Goal: Task Accomplishment & Management: Complete application form

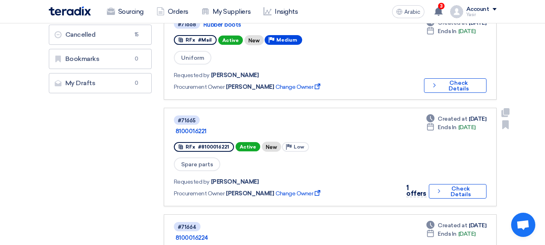
scroll to position [242, 0]
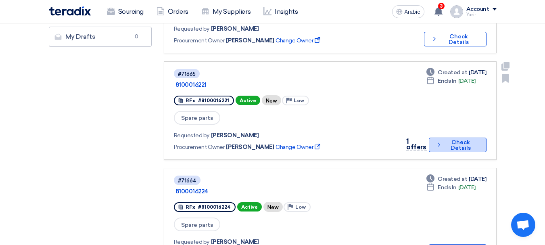
click at [459, 139] on font "Check Details" at bounding box center [460, 145] width 20 height 13
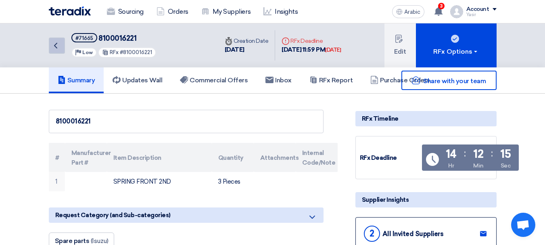
click at [59, 47] on icon "Back" at bounding box center [56, 46] width 10 height 10
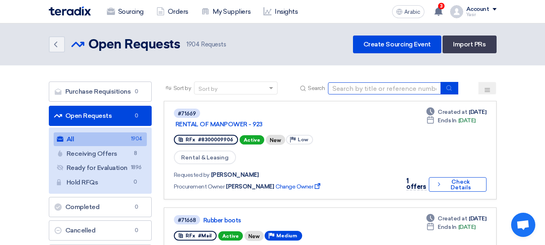
click at [400, 91] on input at bounding box center [384, 88] width 113 height 12
paste input "8100016231"
type input "8100016231"
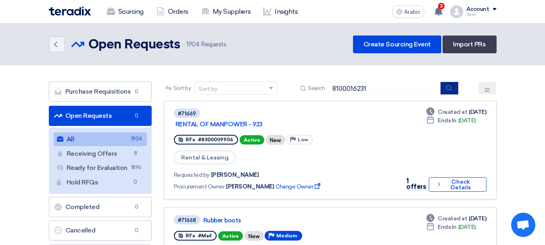
click at [453, 86] on button "submit" at bounding box center [449, 88] width 18 height 13
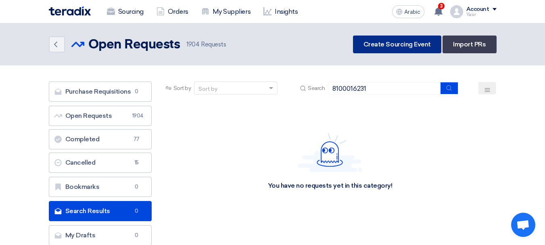
click at [410, 47] on font "Create Sourcing Event" at bounding box center [396, 44] width 67 height 8
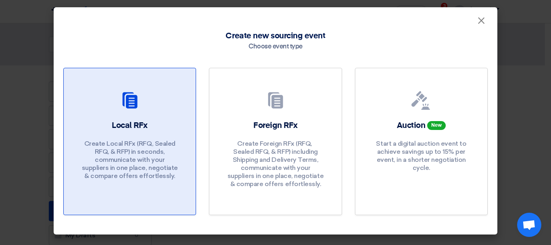
click at [148, 106] on div at bounding box center [129, 102] width 113 height 23
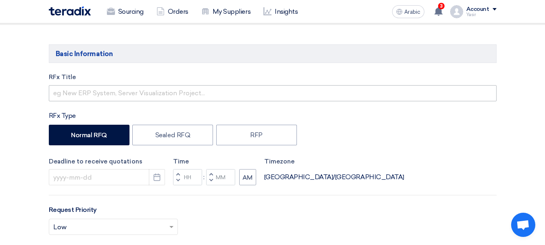
scroll to position [81, 0]
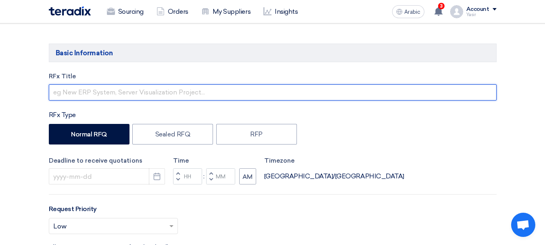
click at [126, 98] on input "text" at bounding box center [273, 92] width 448 height 16
paste input "8100016231"
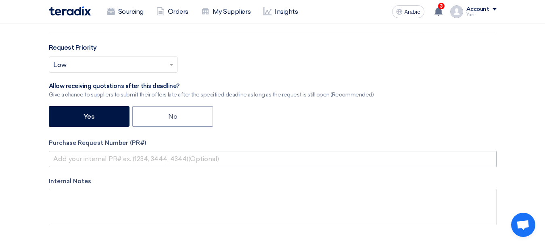
type input "8100016231"
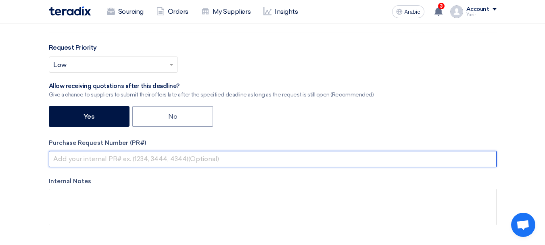
click at [110, 155] on input "text" at bounding box center [273, 159] width 448 height 16
paste input "8100016231"
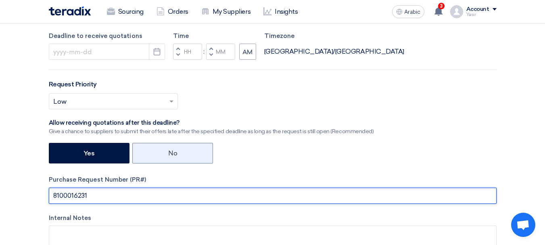
scroll to position [161, 0]
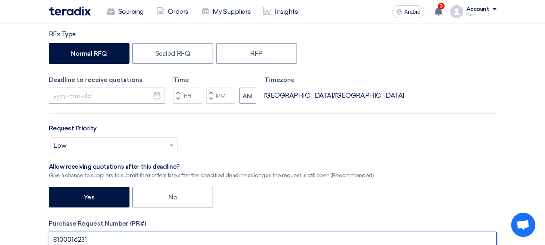
type input "8100016231"
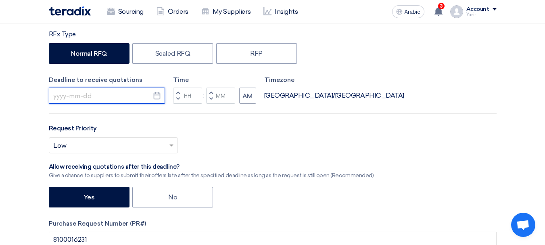
click at [134, 93] on input at bounding box center [107, 96] width 116 height 16
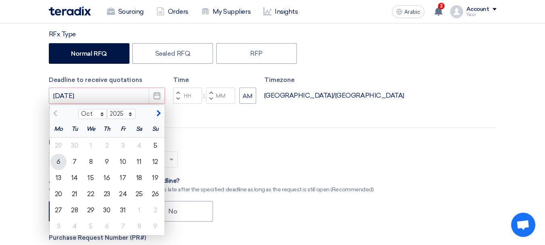
click at [57, 161] on font "6" at bounding box center [58, 162] width 4 height 8
type input "10/6/2025"
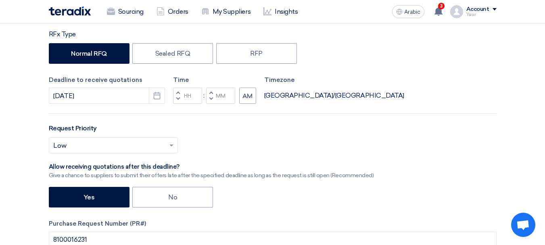
click at [173, 90] on button "Increment hours" at bounding box center [178, 93] width 10 height 10
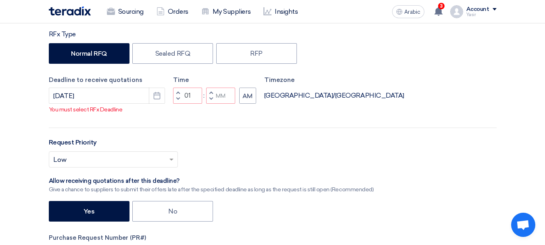
click at [177, 103] on button "Decrement hours" at bounding box center [178, 99] width 10 height 10
click at [210, 101] on span "button" at bounding box center [210, 98] width 3 height 5
type input "11"
type input "59"
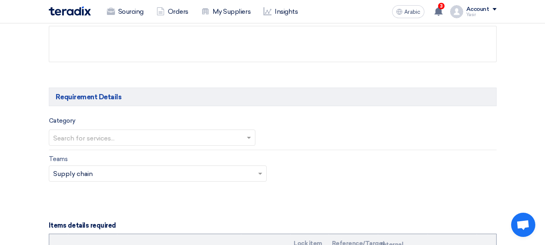
scroll to position [444, 0]
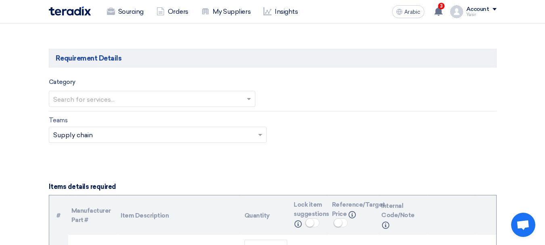
click at [127, 103] on input "text" at bounding box center [148, 99] width 190 height 13
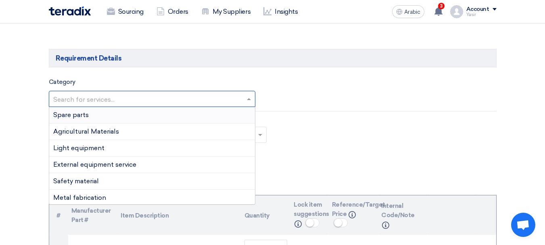
click at [99, 119] on div "Spare parts" at bounding box center [152, 115] width 206 height 17
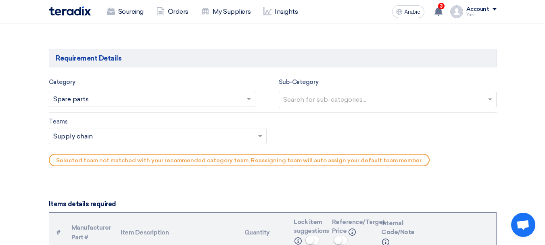
click at [306, 102] on input "text" at bounding box center [388, 100] width 211 height 13
type input "M"
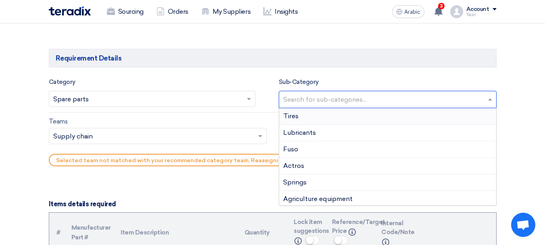
type input "F"
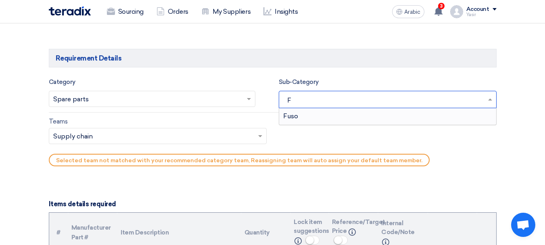
click at [307, 116] on div "Fuso" at bounding box center [387, 116] width 217 height 16
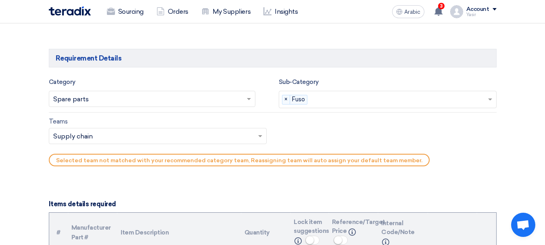
click at [77, 126] on div "Teams Teams.. × Supply chain ×" at bounding box center [158, 131] width 218 height 28
click at [77, 131] on input "text" at bounding box center [153, 136] width 201 height 13
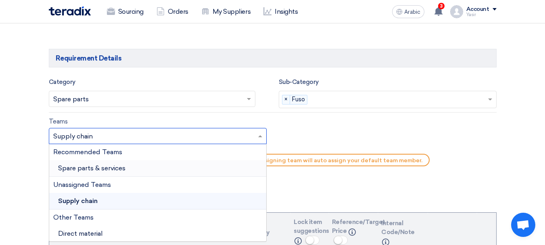
scroll to position [1, 0]
click at [113, 169] on font "Spare parts & services" at bounding box center [91, 167] width 67 height 8
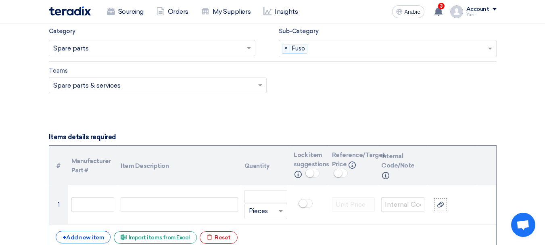
scroll to position [524, 0]
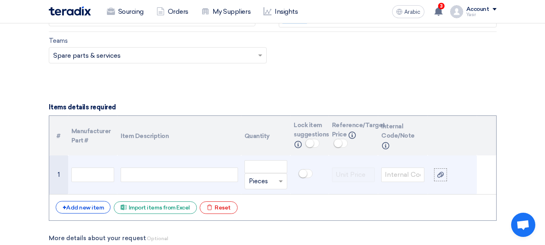
click at [196, 179] on div at bounding box center [179, 174] width 117 height 15
paste div
click at [263, 161] on input "number" at bounding box center [265, 166] width 43 height 13
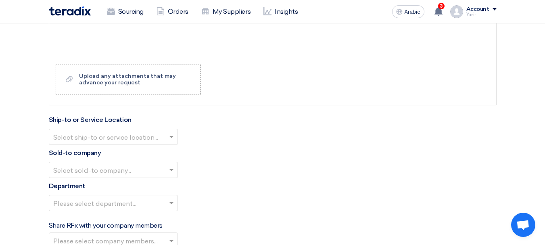
scroll to position [806, 0]
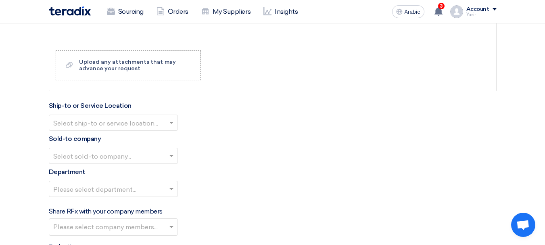
click at [115, 125] on input "text" at bounding box center [109, 123] width 112 height 13
type input "1"
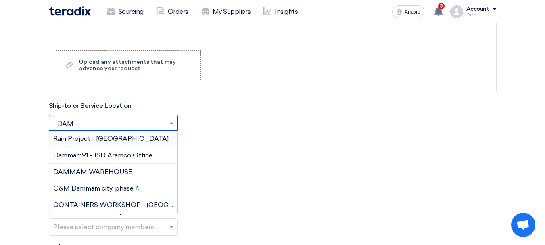
type input "DAMM"
click at [95, 174] on font "DAMMAM WAREHOUSE" at bounding box center [92, 172] width 79 height 8
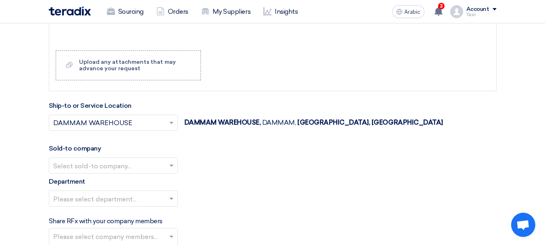
click at [117, 155] on div "Sold-to company Select sold-to company..." at bounding box center [273, 159] width 448 height 30
click at [111, 164] on input "text" at bounding box center [109, 165] width 112 height 13
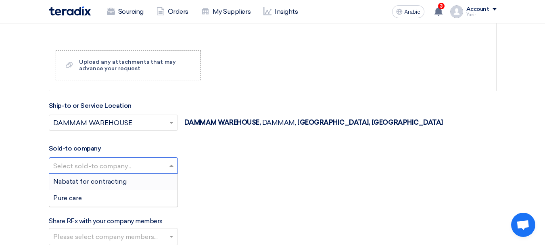
click at [108, 179] on font "Nabatat for contracting" at bounding box center [89, 181] width 73 height 8
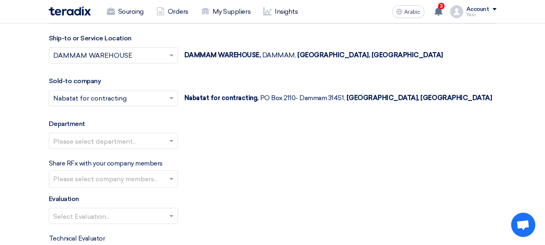
scroll to position [887, 0]
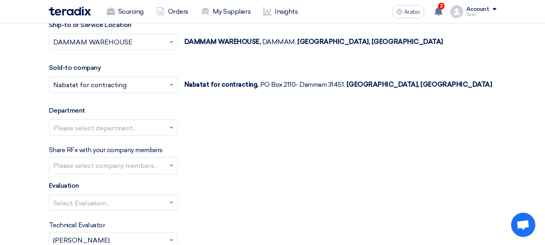
click at [94, 125] on input "text" at bounding box center [109, 127] width 112 height 13
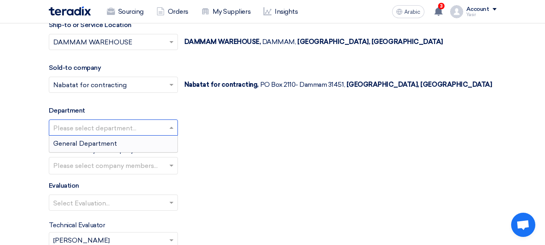
click at [87, 143] on font "General Department" at bounding box center [85, 144] width 64 height 8
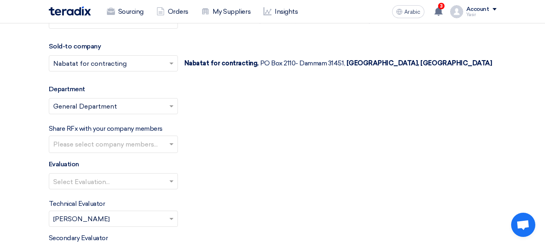
scroll to position [927, 0]
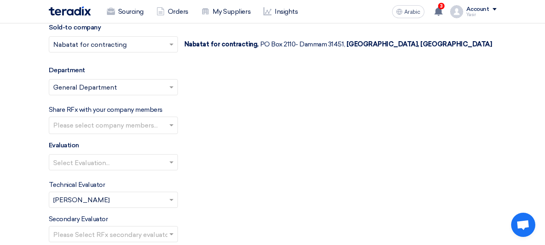
click at [116, 158] on input "text" at bounding box center [109, 162] width 112 height 13
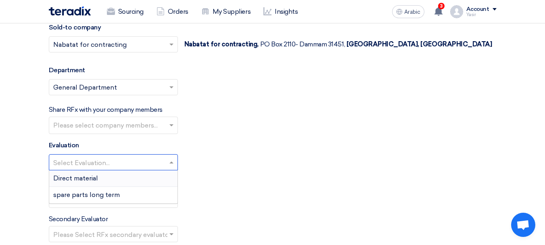
click at [83, 181] on font "Direct material" at bounding box center [75, 178] width 45 height 8
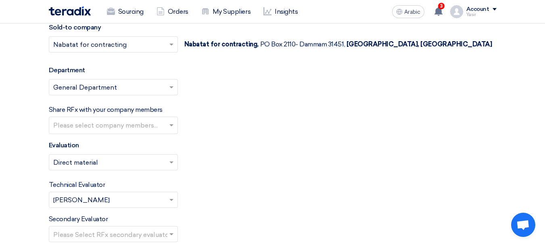
click at [94, 163] on input "text" at bounding box center [109, 162] width 112 height 13
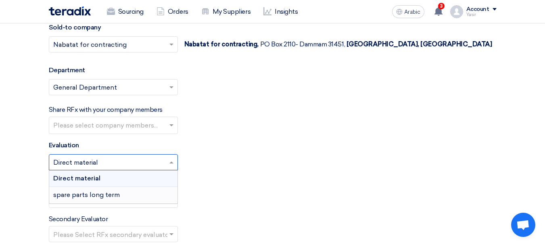
click at [83, 192] on font "spare parts long term" at bounding box center [86, 195] width 67 height 8
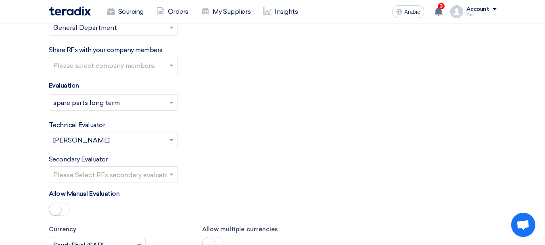
scroll to position [1048, 0]
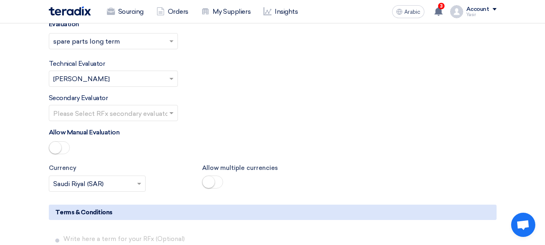
click at [110, 119] on input "text" at bounding box center [109, 113] width 112 height 13
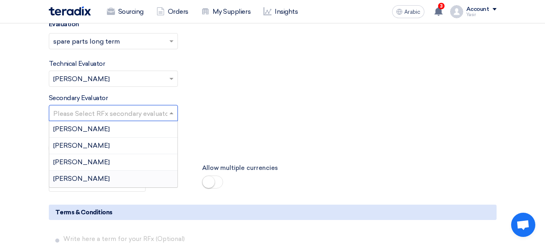
click at [73, 179] on font "[PERSON_NAME]" at bounding box center [81, 179] width 56 height 8
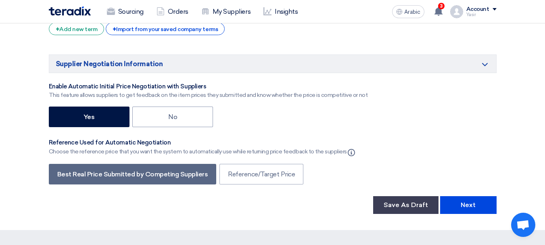
scroll to position [1290, 0]
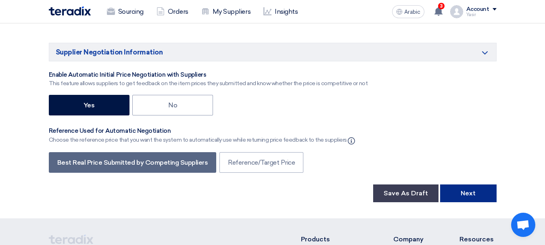
click at [459, 185] on button "Next" at bounding box center [468, 193] width 56 height 18
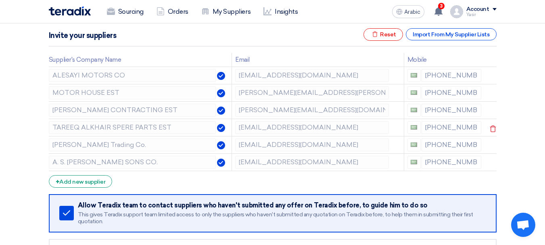
scroll to position [81, 0]
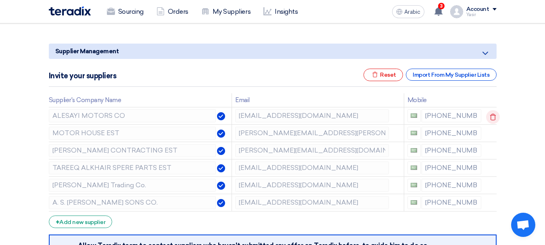
click at [490, 114] on icon at bounding box center [493, 117] width 14 height 14
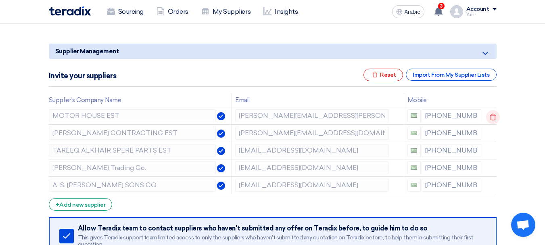
click at [490, 114] on icon at bounding box center [493, 117] width 14 height 14
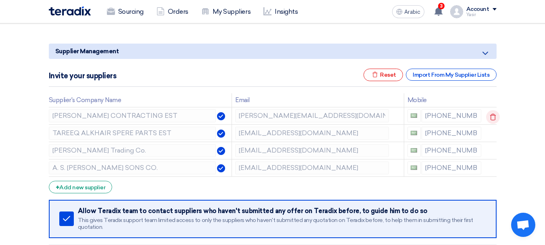
click at [490, 114] on icon at bounding box center [493, 117] width 14 height 14
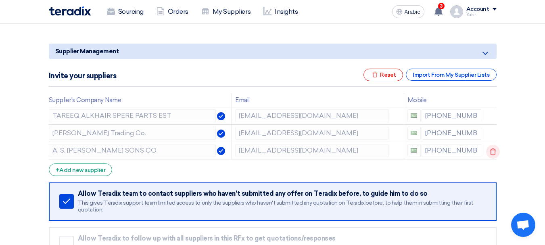
click at [491, 149] on use at bounding box center [493, 151] width 6 height 7
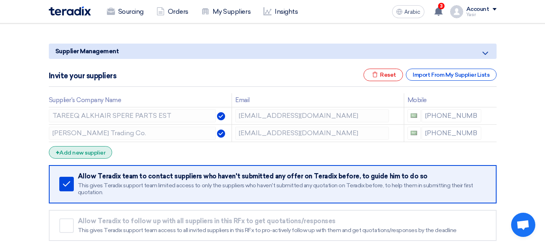
click at [92, 151] on font "Add new supplier" at bounding box center [82, 152] width 46 height 7
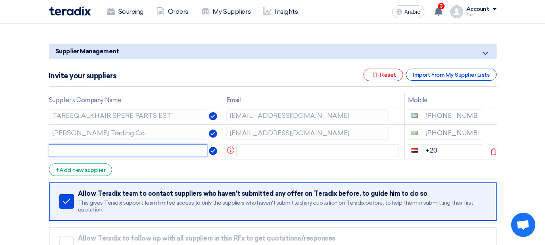
click at [175, 153] on input "text" at bounding box center [128, 150] width 159 height 13
type input "DALM"
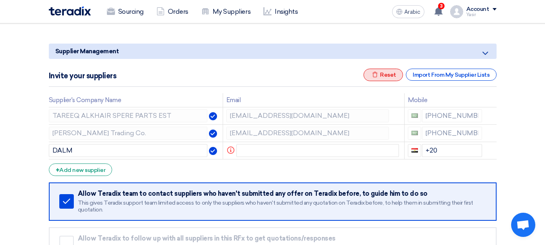
click at [392, 77] on font "Reset" at bounding box center [388, 74] width 16 height 7
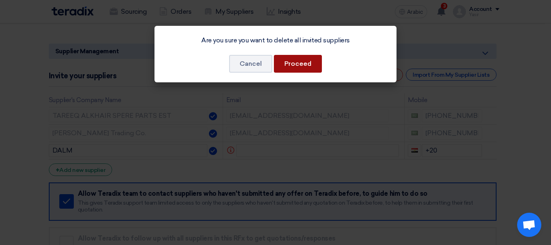
click at [296, 67] on font "Proceed" at bounding box center [297, 64] width 27 height 8
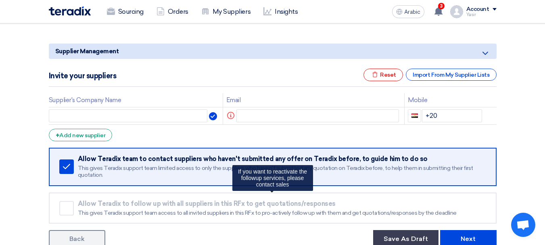
scroll to position [121, 0]
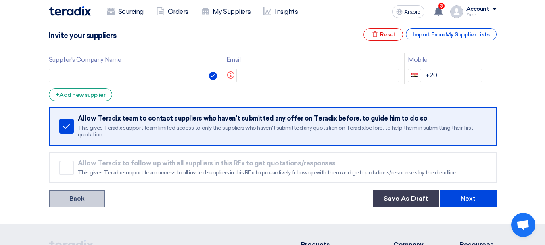
click at [91, 206] on link "Back" at bounding box center [77, 199] width 56 height 18
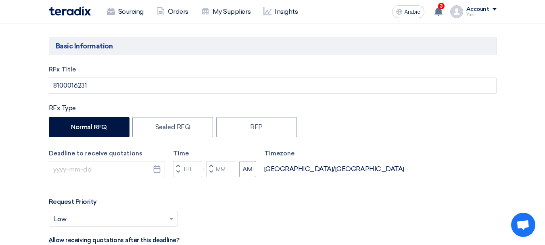
type input "10/6/2025"
type input "11"
type input "59"
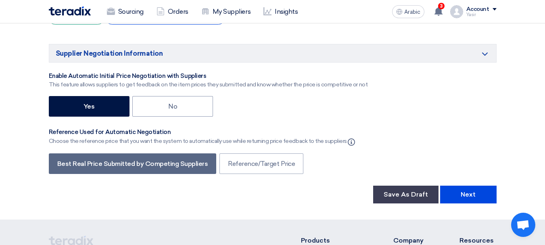
scroll to position [1331, 0]
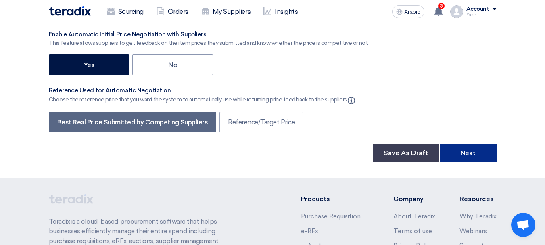
click at [477, 152] on button "Next" at bounding box center [468, 153] width 56 height 18
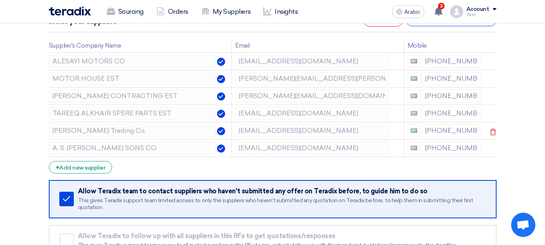
scroll to position [121, 0]
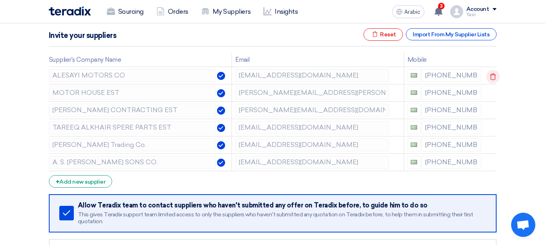
click at [488, 76] on icon at bounding box center [493, 77] width 14 height 14
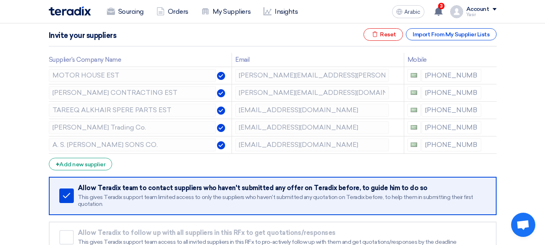
click at [0, 0] on icon at bounding box center [0, 0] width 0 height 0
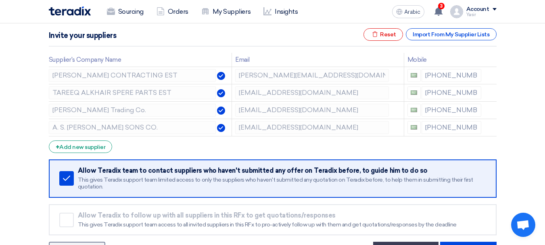
click at [0, 0] on icon at bounding box center [0, 0] width 0 height 0
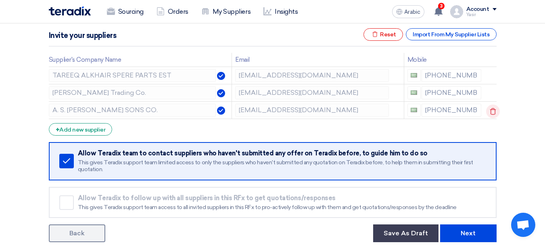
click at [491, 111] on icon at bounding box center [493, 111] width 14 height 14
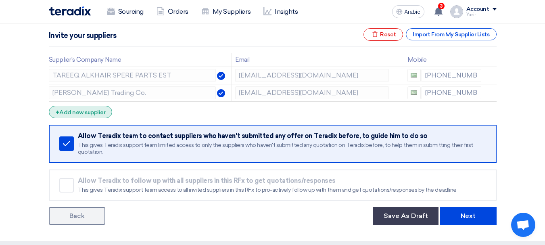
click at [69, 113] on font "Add new supplier" at bounding box center [82, 112] width 46 height 7
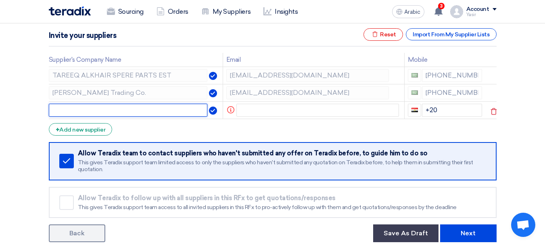
click at [119, 116] on input "text" at bounding box center [128, 110] width 159 height 13
paste input "DALMA TOWER TRADING CO."
type input "DALMA TOWER TRADING CO."
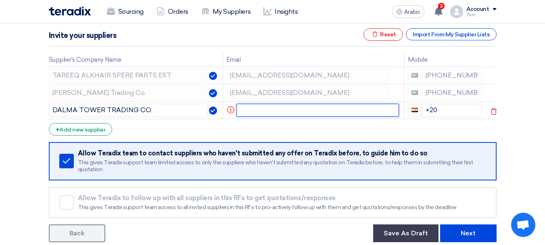
click at [267, 114] on input "text" at bounding box center [317, 110] width 163 height 13
paste input "sales@dalmaksa.com"
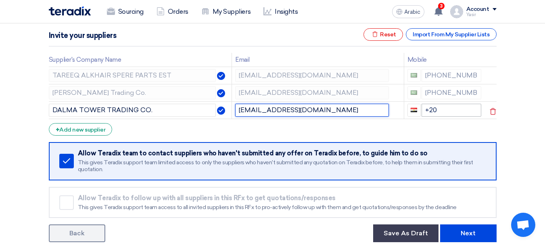
type input "sales@dalmaksa.com"
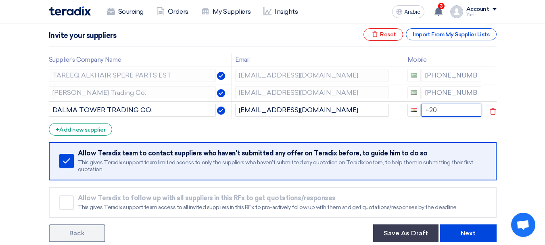
click at [443, 111] on input "+20" at bounding box center [451, 110] width 60 height 13
drag, startPoint x: 425, startPoint y: 110, endPoint x: 465, endPoint y: 115, distance: 40.2
click at [465, 115] on input "+20" at bounding box center [451, 110] width 60 height 13
click at [443, 112] on input at bounding box center [451, 110] width 60 height 13
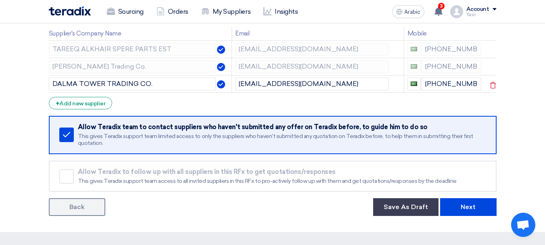
scroll to position [161, 0]
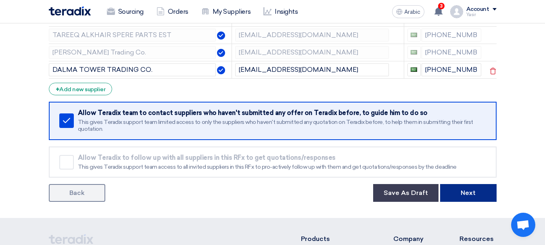
click at [472, 196] on font "Next" at bounding box center [467, 193] width 15 height 8
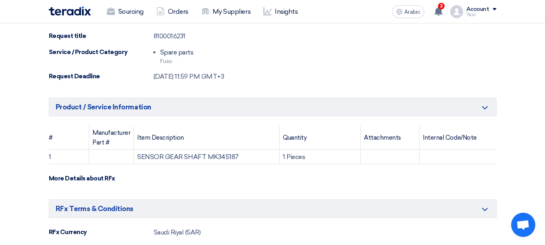
scroll to position [40, 0]
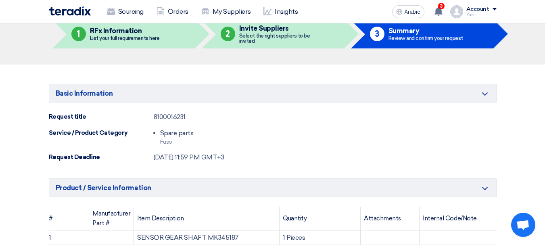
click at [173, 117] on font "8100016231" at bounding box center [170, 117] width 32 height 8
copy font "8100016231"
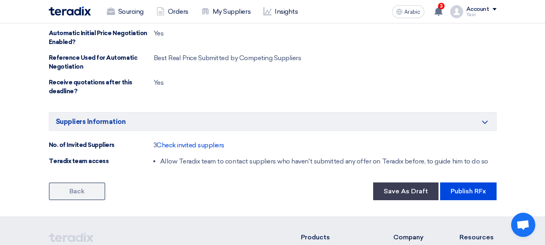
scroll to position [484, 0]
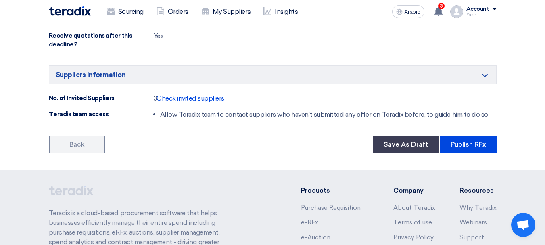
click at [218, 99] on font "Check invited suppliers" at bounding box center [190, 98] width 68 height 8
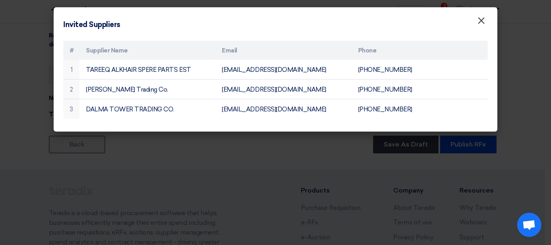
click at [479, 20] on font "×" at bounding box center [481, 23] width 8 height 16
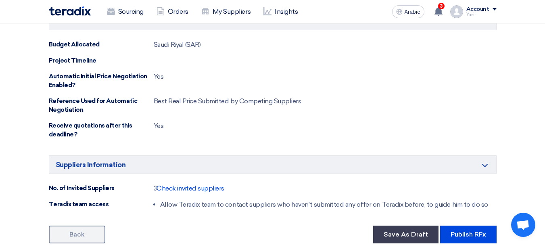
scroll to position [444, 0]
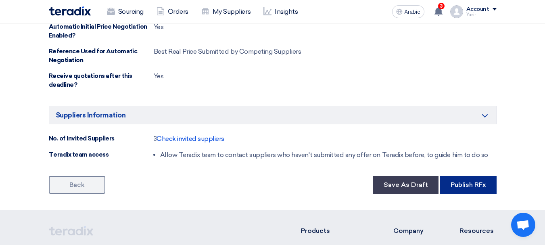
click at [454, 190] on button "Publish RFx" at bounding box center [468, 185] width 56 height 18
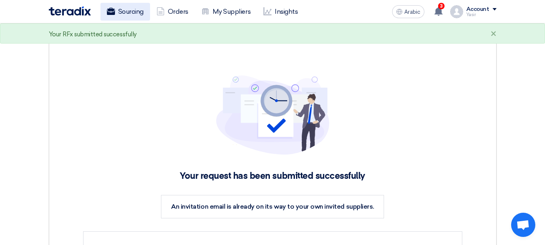
click at [135, 12] on font "Sourcing" at bounding box center [130, 12] width 25 height 8
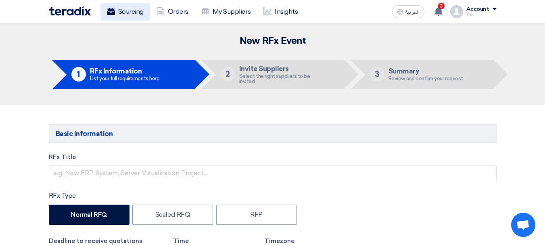
click at [140, 17] on link "Sourcing" at bounding box center [125, 12] width 50 height 18
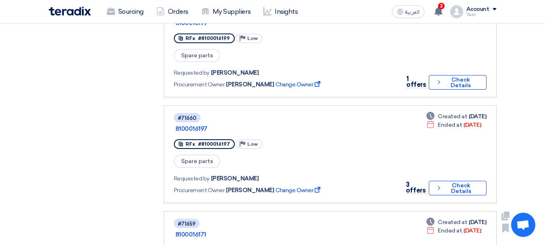
scroll to position [524, 0]
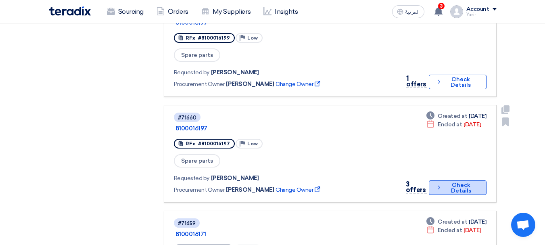
click at [453, 180] on button "Check details Check Details" at bounding box center [457, 187] width 57 height 15
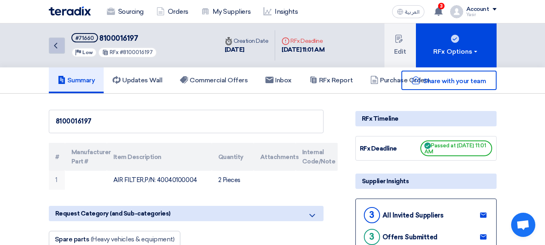
click at [59, 40] on link "Back" at bounding box center [57, 46] width 16 height 16
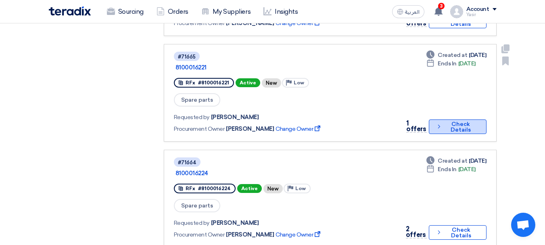
scroll to position [282, 0]
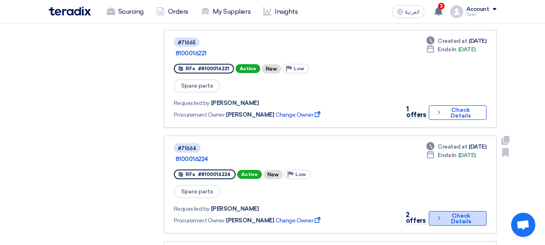
click at [470, 211] on button "Check details Check Details" at bounding box center [457, 218] width 57 height 15
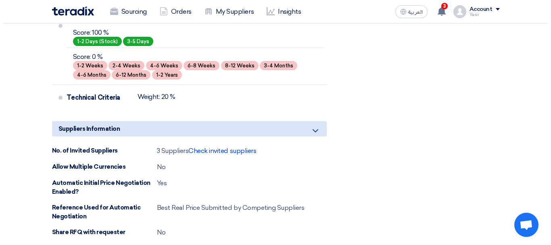
scroll to position [524, 0]
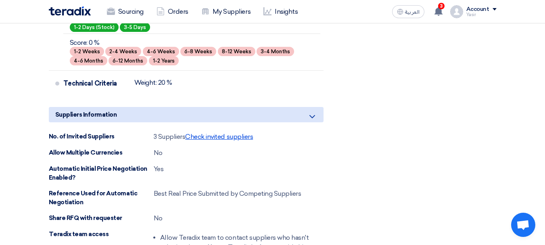
click at [238, 139] on span "Check invited suppliers" at bounding box center [219, 137] width 68 height 8
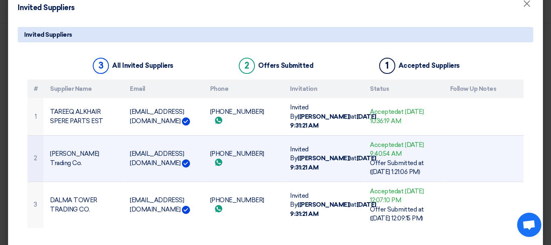
scroll to position [24, 0]
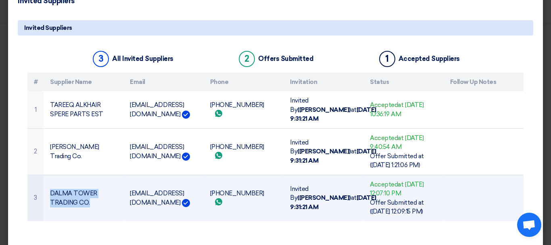
drag, startPoint x: 50, startPoint y: 185, endPoint x: 93, endPoint y: 194, distance: 44.4
click at [93, 194] on td "DALMA TOWER TRADING CO." at bounding box center [84, 198] width 80 height 46
copy td "DALMA TOWER TRADING CO."
click at [156, 183] on td "sales@dalmaksa.com" at bounding box center [163, 198] width 80 height 46
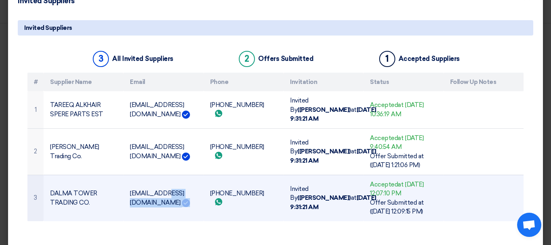
click at [156, 183] on td "sales@dalmaksa.com" at bounding box center [163, 198] width 80 height 46
drag, startPoint x: 129, startPoint y: 183, endPoint x: 199, endPoint y: 188, distance: 69.5
click at [199, 188] on td "sales@dalmaksa.com" at bounding box center [163, 198] width 80 height 46
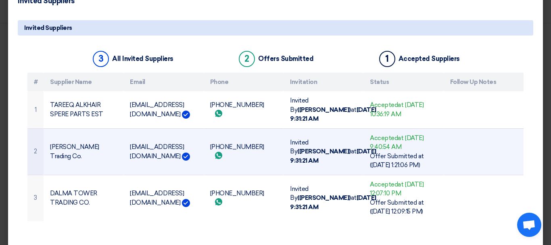
copy td "sales@dalmaksa.com"
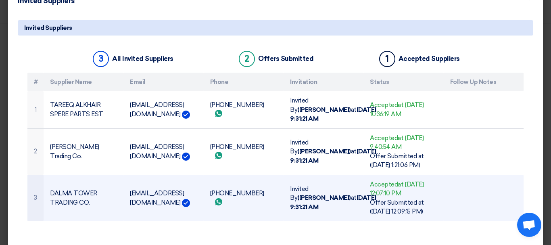
click at [216, 192] on td "+966537969449 Send whatsApp message" at bounding box center [244, 198] width 80 height 46
click at [215, 189] on td "+966537969449 Send whatsApp message" at bounding box center [244, 198] width 80 height 46
drag, startPoint x: 209, startPoint y: 189, endPoint x: 250, endPoint y: 192, distance: 41.7
click at [250, 192] on td "+966537969449 Send whatsApp message" at bounding box center [244, 198] width 80 height 46
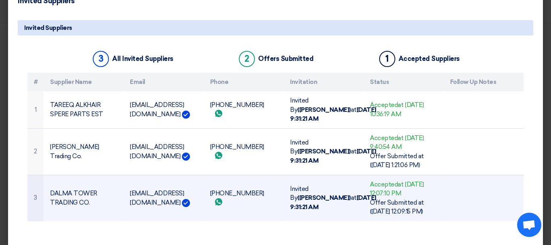
copy td "+966537969449"
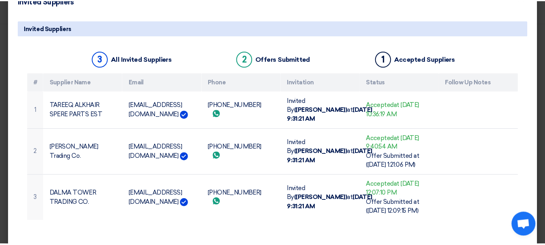
scroll to position [0, 0]
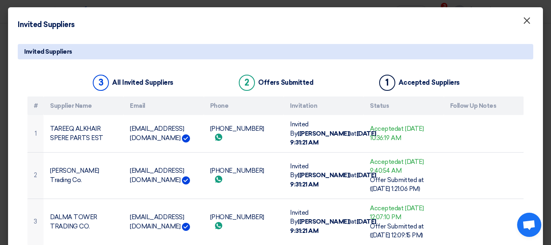
click at [523, 24] on span "×" at bounding box center [527, 23] width 8 height 16
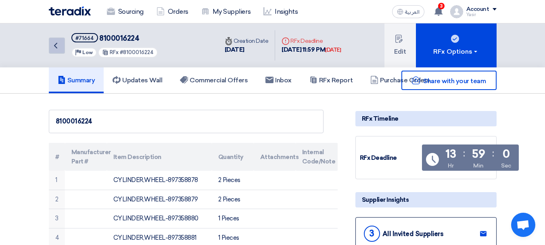
click at [49, 47] on link "Back" at bounding box center [57, 46] width 16 height 16
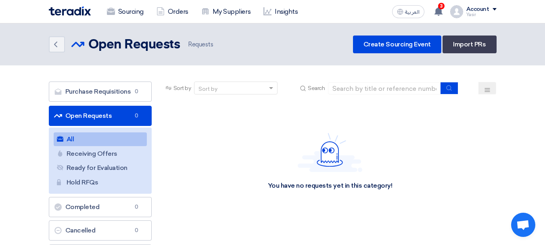
click at [386, 95] on div "Sort by Sort by Search" at bounding box center [330, 90] width 333 height 19
click at [388, 90] on input at bounding box center [384, 88] width 113 height 12
paste input "8100016228"
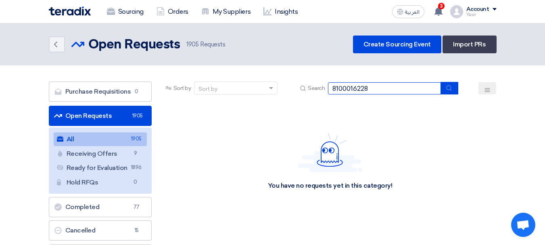
type input "8100016228"
click at [452, 90] on icon "submit" at bounding box center [449, 88] width 6 height 6
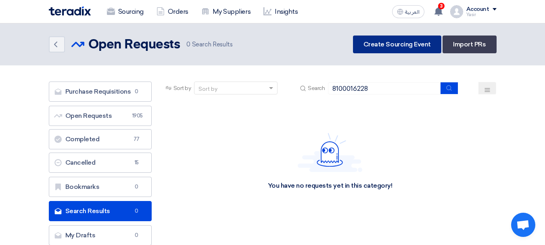
click at [395, 48] on link "Create Sourcing Event" at bounding box center [397, 44] width 88 height 18
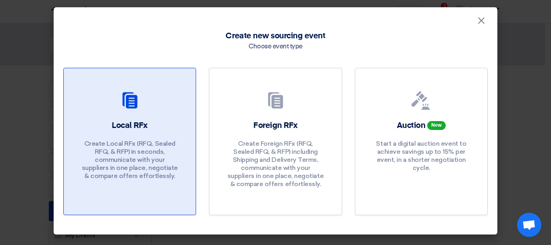
click at [148, 160] on p "Create Local RFx (RFQ, Sealed RFQ, & RFP) in seconds, communicate with your sup…" at bounding box center [129, 160] width 97 height 40
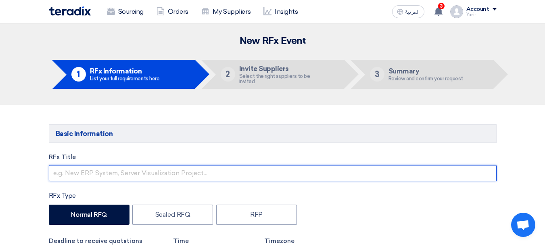
click at [119, 170] on input "text" at bounding box center [273, 173] width 448 height 16
paste input "8100016228"
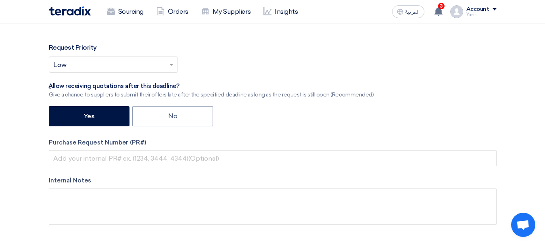
scroll to position [242, 0]
type input "8100016228"
click at [100, 168] on div "RFx Title 8100016228 RFx Type Normal RFQ Sealed RFQ RFP Deadline to receive quo…" at bounding box center [273, 73] width 460 height 326
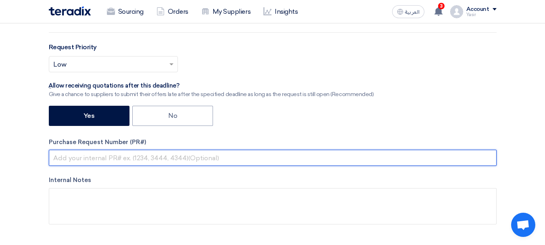
click at [102, 155] on input "text" at bounding box center [273, 158] width 448 height 16
paste input "8100016228"
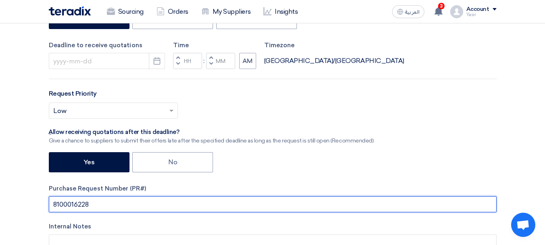
scroll to position [121, 0]
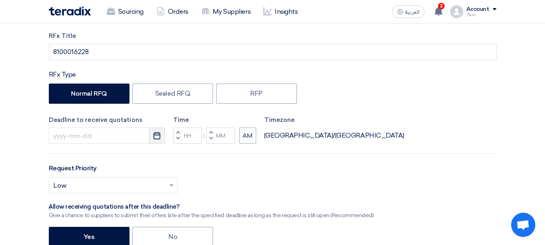
type input "8100016228"
click at [157, 132] on icon "Pick a date" at bounding box center [157, 135] width 8 height 8
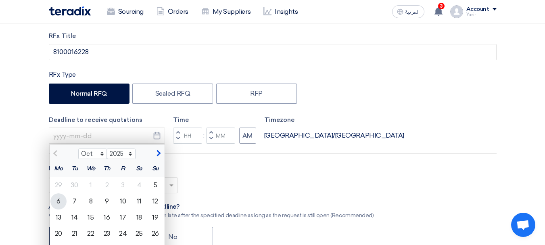
click at [56, 202] on div "6" at bounding box center [58, 201] width 16 height 16
type input "10/6/2025"
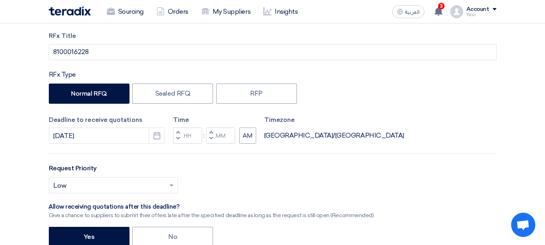
click at [179, 133] on span "button" at bounding box center [177, 132] width 3 height 5
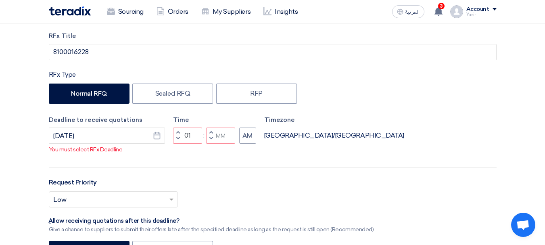
click at [176, 135] on span "button" at bounding box center [177, 132] width 3 height 5
click at [178, 141] on span "button" at bounding box center [177, 138] width 3 height 5
click at [214, 144] on button "Decrement minutes" at bounding box center [211, 139] width 10 height 10
type input "11"
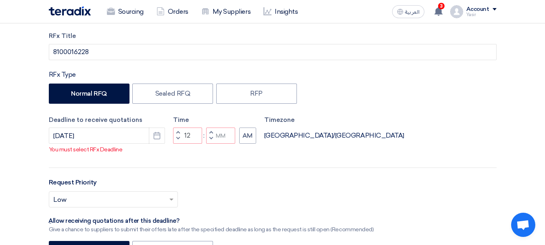
type input "59"
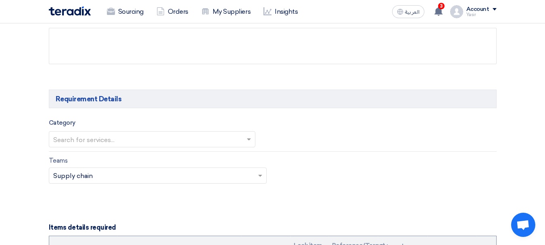
scroll to position [444, 0]
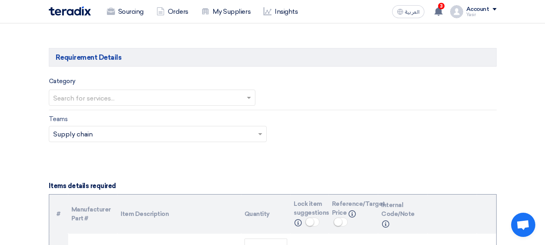
click at [135, 97] on input "text" at bounding box center [148, 98] width 190 height 13
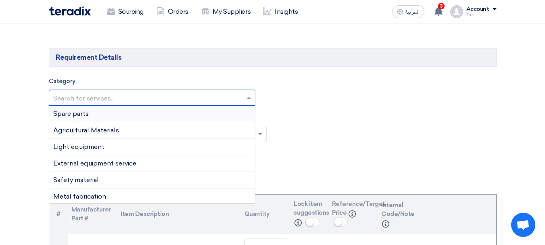
click at [88, 115] on div "Spare parts" at bounding box center [152, 114] width 206 height 17
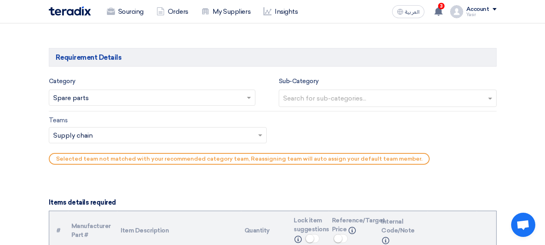
click at [366, 98] on input "text" at bounding box center [388, 98] width 211 height 13
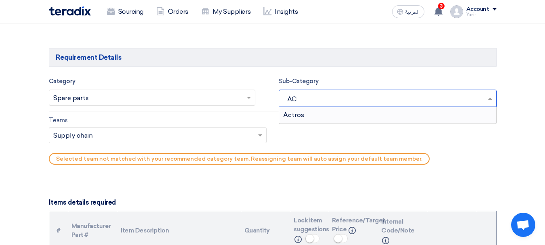
type input "ACT"
click at [319, 116] on div "Actros" at bounding box center [387, 115] width 217 height 16
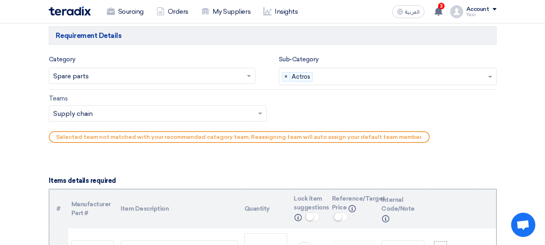
scroll to position [484, 0]
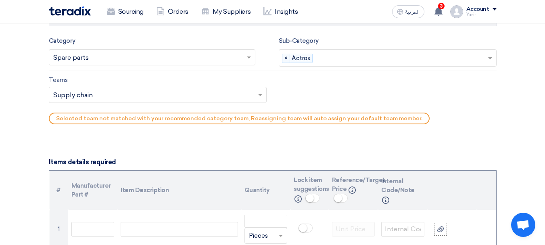
click at [94, 89] on input "text" at bounding box center [153, 95] width 201 height 13
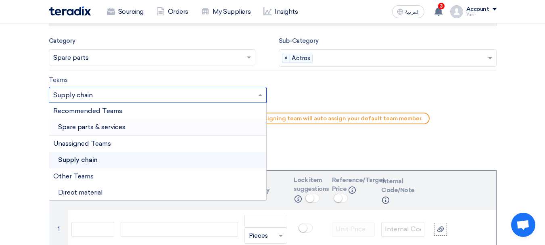
click at [75, 126] on span "Spare parts & services" at bounding box center [91, 127] width 67 height 8
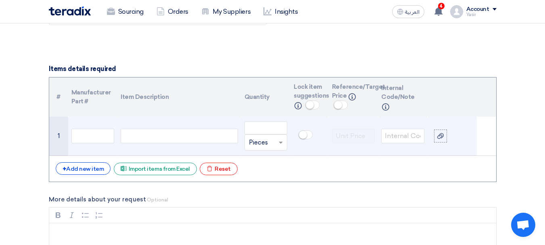
scroll to position [565, 0]
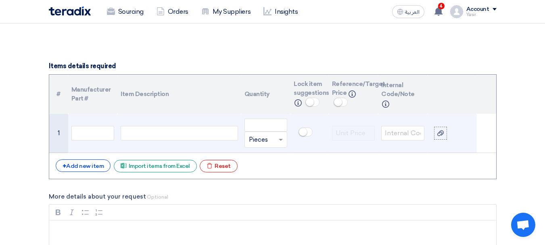
click at [148, 124] on td at bounding box center [178, 133] width 123 height 39
click at [148, 131] on div at bounding box center [179, 133] width 117 height 15
paste div
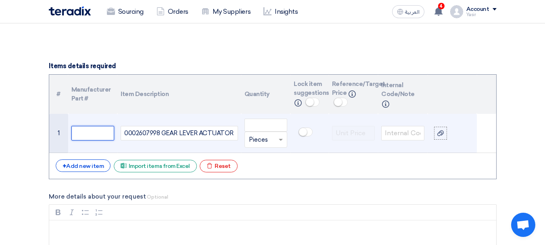
click at [104, 131] on input "text" at bounding box center [92, 133] width 43 height 15
paste input "Kongsberg Automotive"
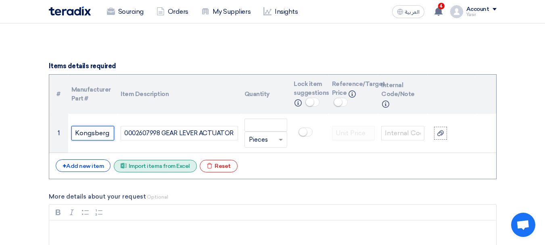
scroll to position [0, 36]
type input "Kongsberg Automotive"
click at [341, 161] on div "+ Add new item Excel file Import items from Excel Excel file Reset" at bounding box center [273, 165] width 434 height 13
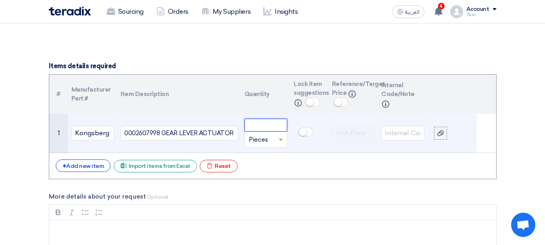
click at [258, 121] on input "number" at bounding box center [265, 125] width 43 height 13
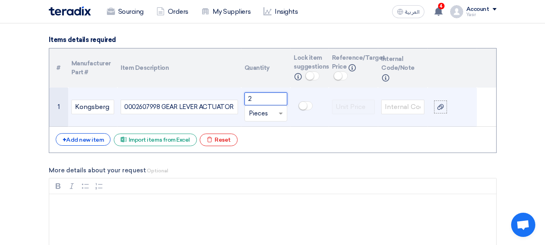
scroll to position [605, 0]
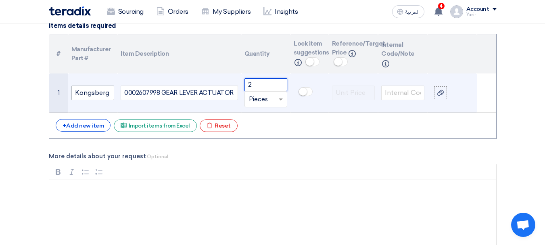
type input "2"
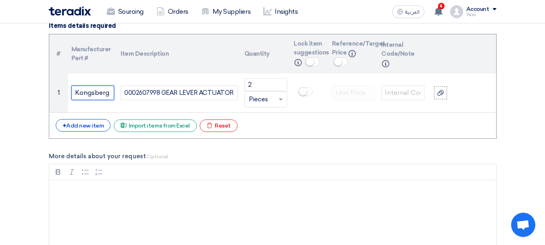
drag, startPoint x: 110, startPoint y: 92, endPoint x: 27, endPoint y: 92, distance: 83.1
click at [27, 92] on section "Basic Information RFx Title 8100016228 RFx Type Normal RFQ Sealed RFQ RFP Deadl…" at bounding box center [272, 191] width 545 height 1382
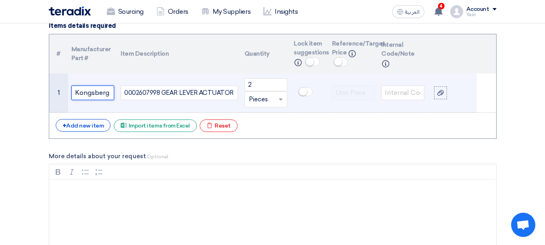
click at [107, 92] on input "Kongsberg Automotive" at bounding box center [92, 92] width 43 height 15
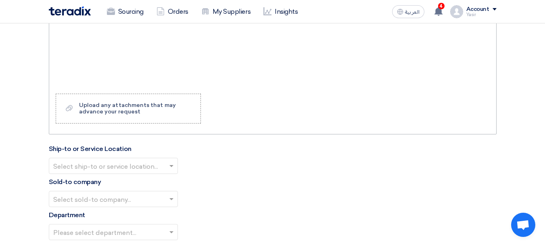
scroll to position [806, 0]
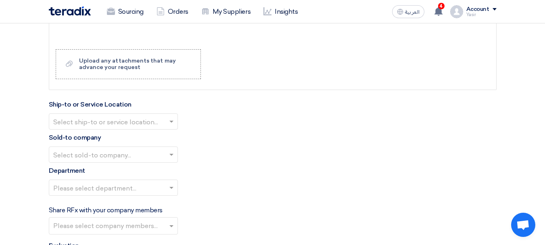
click at [108, 120] on input "text" at bounding box center [109, 122] width 112 height 13
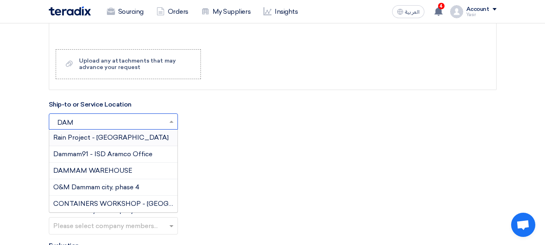
type input "DAMM"
click at [97, 168] on span "DAMMAM WAREHOUSE" at bounding box center [92, 171] width 79 height 8
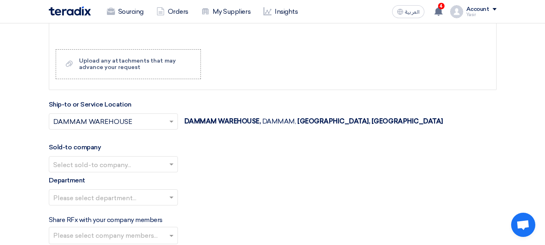
click at [120, 160] on input "text" at bounding box center [109, 164] width 112 height 13
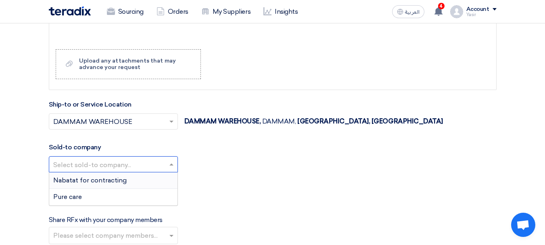
type input "D"
click at [86, 176] on span "Nabatat for contracting" at bounding box center [89, 180] width 73 height 8
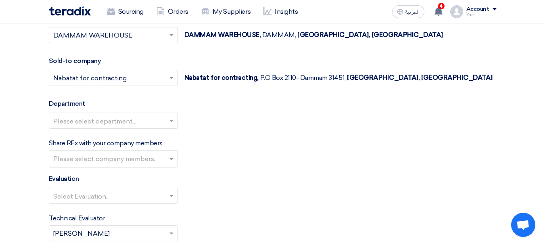
scroll to position [927, 0]
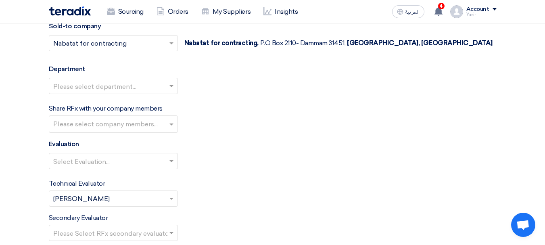
click at [110, 90] on input "text" at bounding box center [109, 86] width 112 height 13
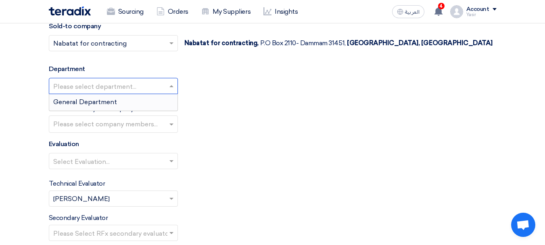
click at [88, 102] on span "General Department" at bounding box center [85, 102] width 64 height 8
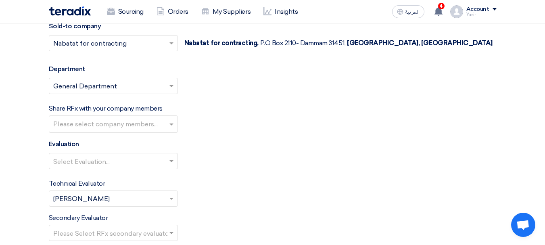
click at [89, 163] on input "text" at bounding box center [109, 161] width 112 height 13
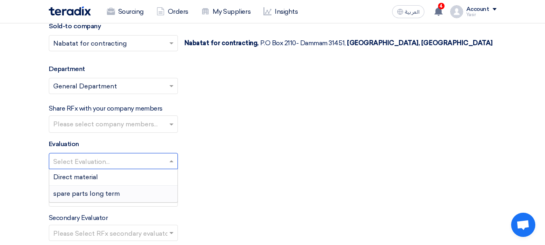
click at [79, 194] on span "spare parts long term" at bounding box center [86, 194] width 67 height 8
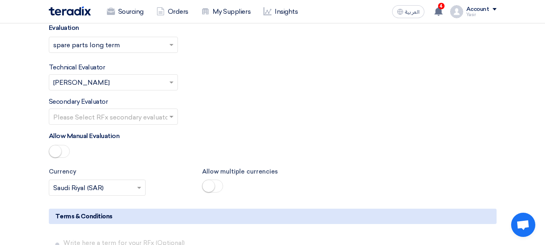
scroll to position [1048, 0]
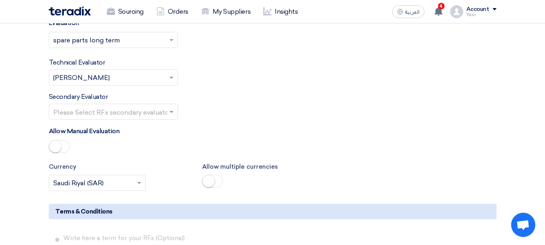
click at [107, 113] on input "text" at bounding box center [109, 112] width 112 height 13
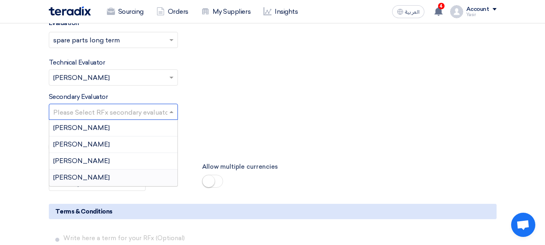
click at [68, 178] on span "[PERSON_NAME]" at bounding box center [81, 177] width 56 height 8
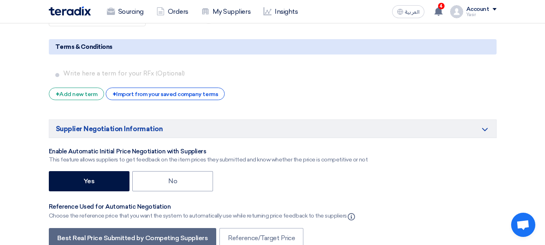
scroll to position [1290, 0]
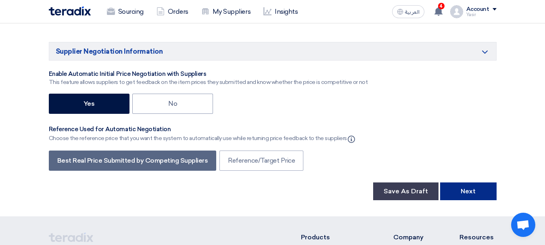
click at [487, 192] on button "Next" at bounding box center [468, 191] width 56 height 18
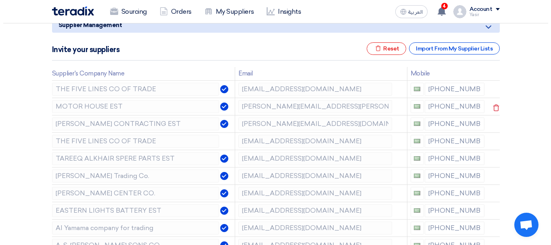
scroll to position [121, 0]
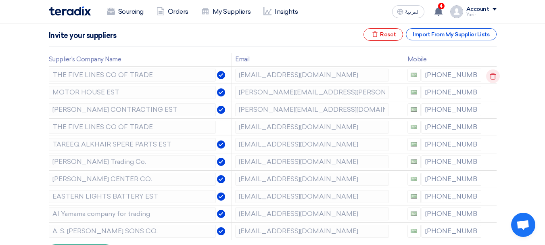
click at [489, 73] on icon at bounding box center [493, 76] width 14 height 14
click at [0, 0] on icon at bounding box center [0, 0] width 0 height 0
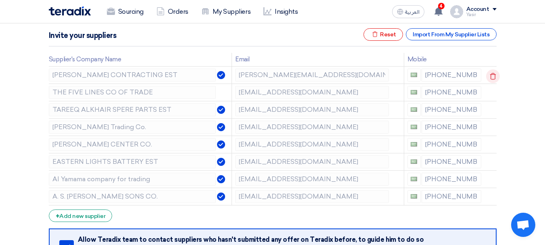
click at [489, 74] on icon at bounding box center [493, 76] width 14 height 14
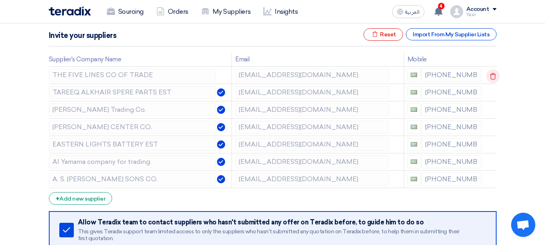
click at [488, 74] on icon at bounding box center [493, 76] width 14 height 14
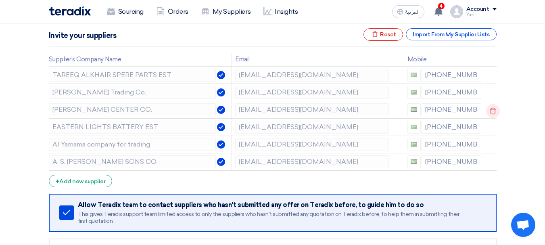
click at [493, 111] on icon at bounding box center [493, 111] width 14 height 14
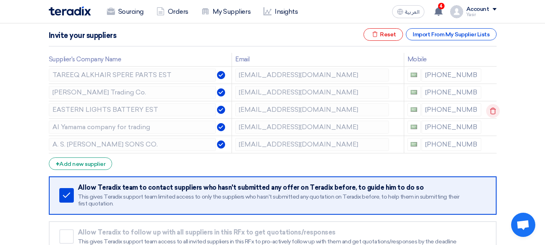
click at [490, 108] on icon at bounding box center [493, 111] width 14 height 14
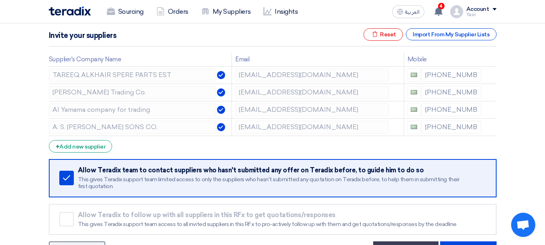
click at [0, 0] on icon at bounding box center [0, 0] width 0 height 0
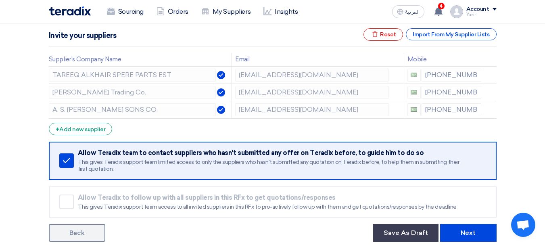
click at [0, 0] on icon at bounding box center [0, 0] width 0 height 0
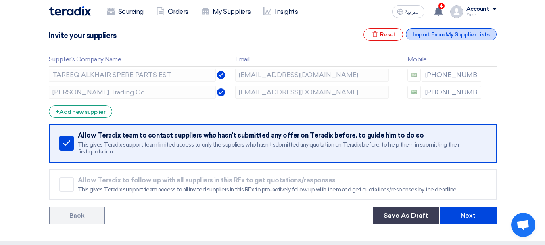
click at [464, 30] on div "Import From My Supplier Lists" at bounding box center [451, 34] width 90 height 12
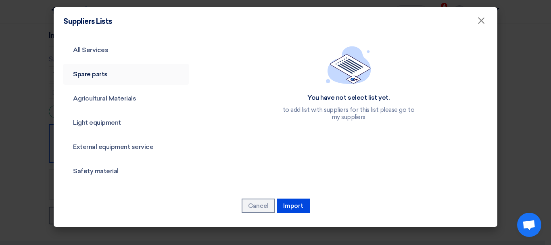
click at [72, 73] on link "Spare parts" at bounding box center [125, 74] width 125 height 21
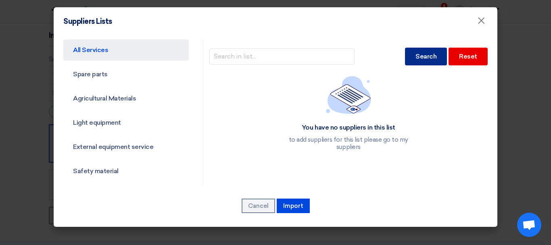
click at [421, 62] on div "Search" at bounding box center [426, 57] width 42 height 18
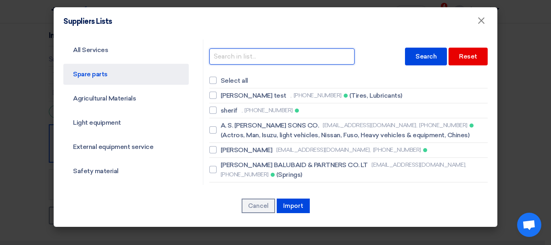
click at [290, 56] on input "text" at bounding box center [281, 56] width 145 height 16
type input "DALMA"
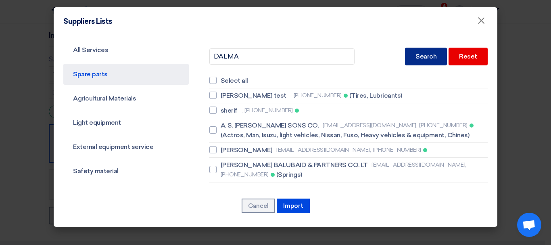
click at [423, 60] on div "Search" at bounding box center [426, 57] width 42 height 18
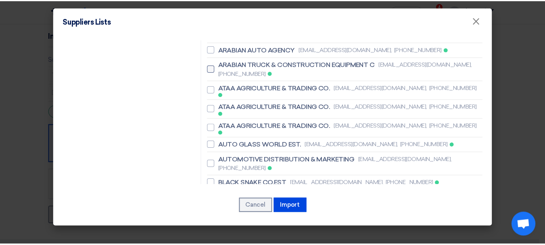
scroll to position [605, 0]
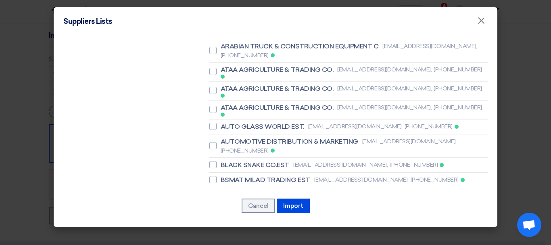
click at [215, 190] on label "DALMA TOWER TRADING CO. sales@dalmaksa.com, +966537969449" at bounding box center [348, 195] width 278 height 10
click at [221, 192] on input "DALMA TOWER TRADING CO. sales@dalmaksa.com, +966537969449" at bounding box center [223, 194] width 5 height 5
checkbox input "true"
click at [291, 202] on button "Import" at bounding box center [293, 205] width 33 height 15
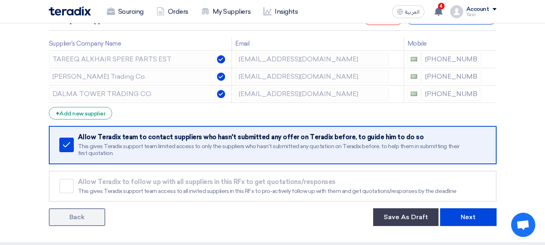
scroll to position [161, 0]
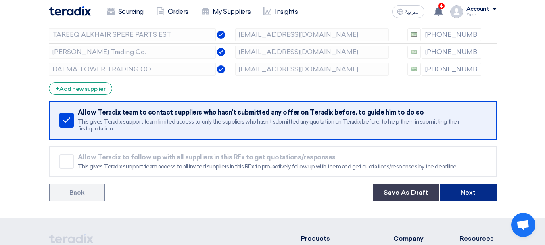
click at [460, 183] on button "Next" at bounding box center [468, 192] width 56 height 18
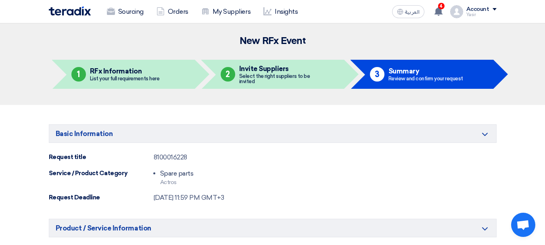
scroll to position [81, 0]
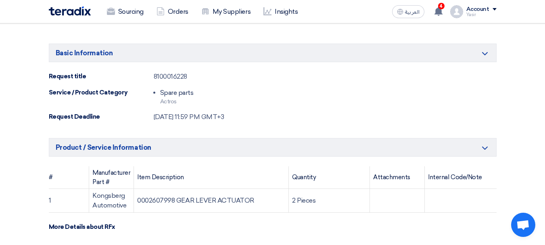
click at [171, 75] on div "8100016228" at bounding box center [170, 77] width 33 height 10
copy div "8100016228"
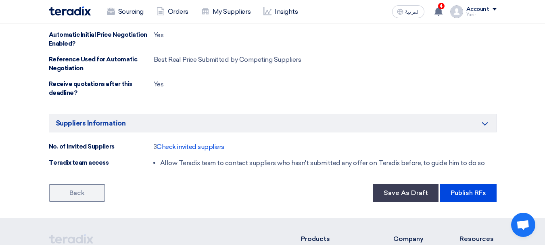
scroll to position [524, 0]
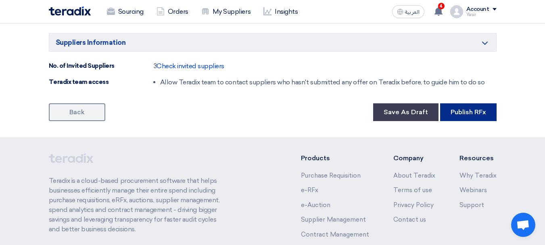
click at [462, 119] on button "Publish RFx" at bounding box center [468, 112] width 56 height 18
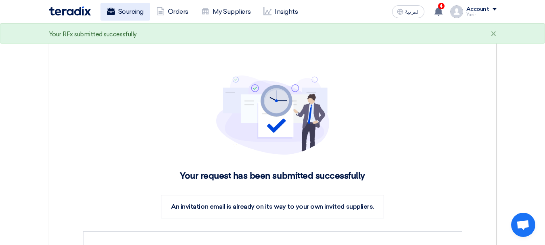
click at [131, 11] on link "Sourcing" at bounding box center [125, 12] width 50 height 18
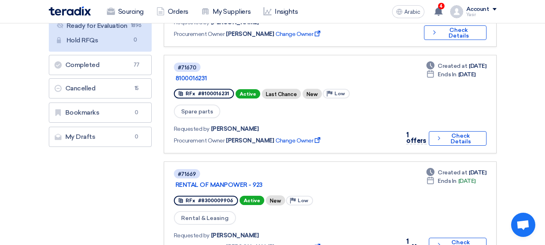
scroll to position [161, 0]
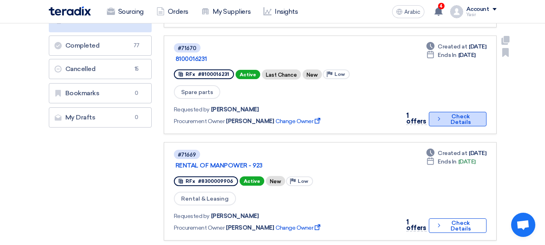
click at [445, 114] on font "Check Details" at bounding box center [461, 119] width 34 height 11
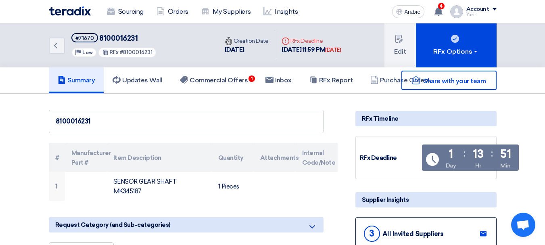
click at [57, 55] on div "Back #71670 8100016231 Priority Low RFx #8100016231" at bounding box center [133, 45] width 169 height 44
click at [60, 47] on icon "Back" at bounding box center [56, 46] width 10 height 10
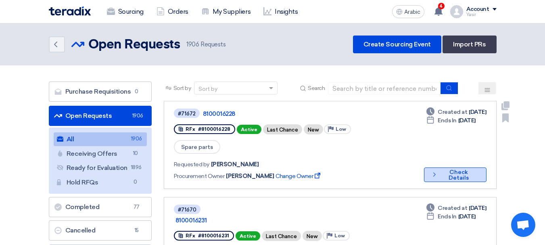
click at [448, 169] on font "Check Details" at bounding box center [458, 175] width 20 height 13
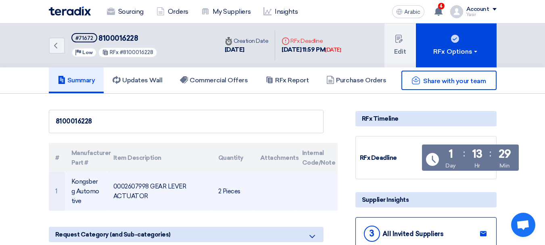
click at [87, 182] on font "Kongsberg Automotive" at bounding box center [85, 191] width 28 height 27
click at [162, 181] on td "0002607998 GEAR LEVER ACTUATOR" at bounding box center [159, 191] width 105 height 39
click at [152, 183] on font "0002607998 GEAR LEVER ACTUATOR" at bounding box center [149, 191] width 73 height 17
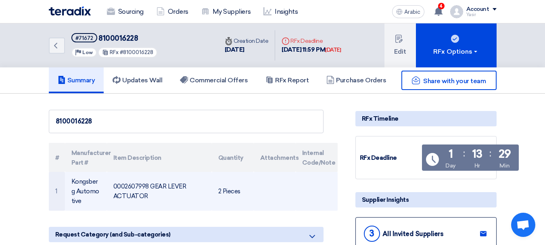
click at [152, 183] on font "0002607998 GEAR LEVER ACTUATOR" at bounding box center [149, 191] width 73 height 17
drag, startPoint x: 71, startPoint y: 179, endPoint x: 170, endPoint y: 199, distance: 100.8
click at [170, 199] on tr "1 Kongsberg Automotive 0002607998 GEAR LEVER ACTUATOR 2 Pieces" at bounding box center [193, 191] width 289 height 39
click at [83, 182] on font "Kongsberg Automotive" at bounding box center [85, 191] width 28 height 27
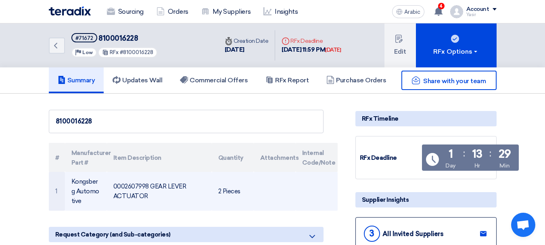
click at [83, 182] on font "Kongsberg Automotive" at bounding box center [85, 191] width 28 height 27
click at [79, 192] on font "Kongsberg Automotive" at bounding box center [85, 191] width 28 height 27
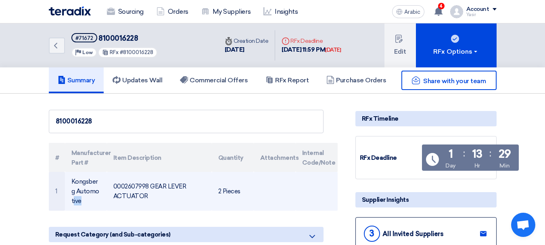
click at [79, 192] on font "Kongsberg Automotive" at bounding box center [85, 191] width 28 height 27
click at [83, 186] on td "Kongsberg Automotive" at bounding box center [86, 191] width 42 height 39
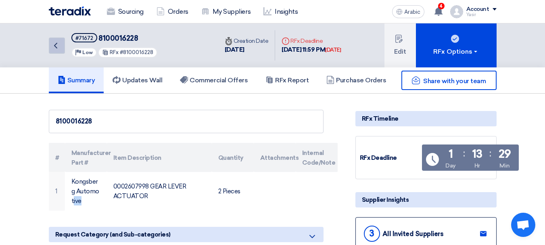
click at [62, 53] on link "Back" at bounding box center [57, 46] width 16 height 16
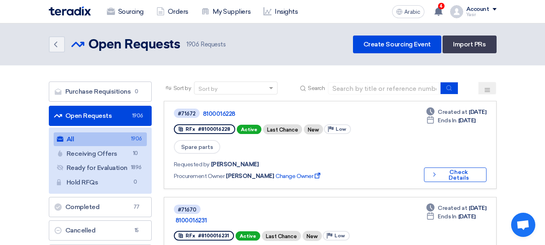
click at [373, 85] on input at bounding box center [384, 88] width 113 height 12
paste input "8100016233"
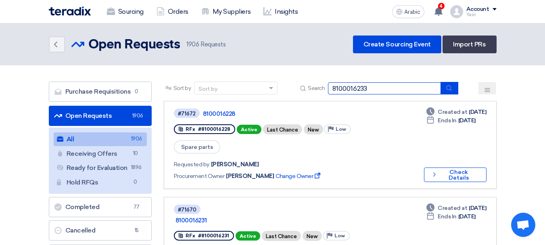
type input "8100016233"
click at [449, 88] on icon "submit" at bounding box center [449, 88] width 6 height 6
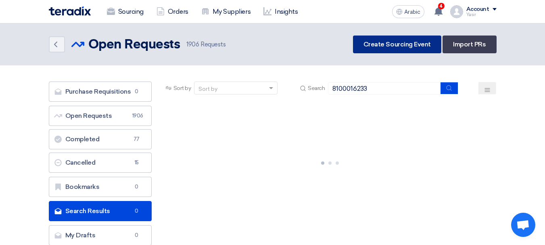
click at [415, 46] on font "Create Sourcing Event" at bounding box center [396, 44] width 67 height 8
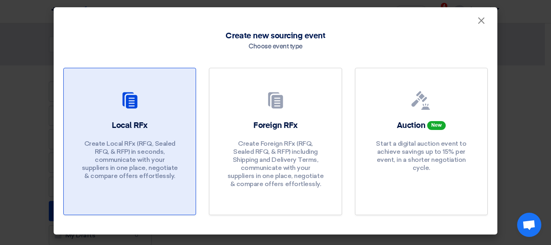
click at [156, 99] on div at bounding box center [129, 102] width 113 height 23
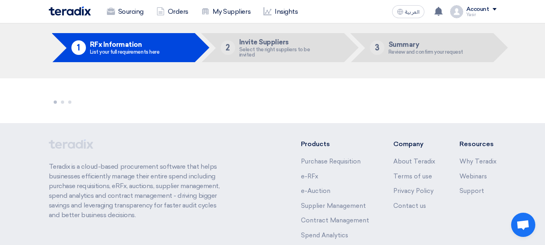
scroll to position [40, 0]
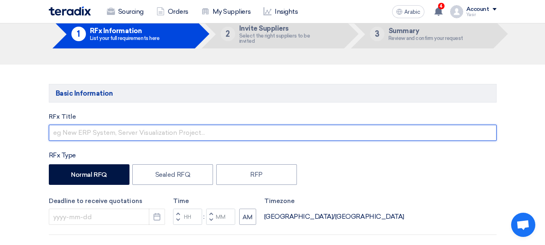
click at [126, 140] on input "text" at bounding box center [273, 133] width 448 height 16
paste input "8100016233"
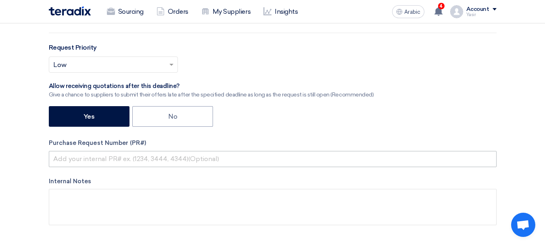
type input "8100016233"
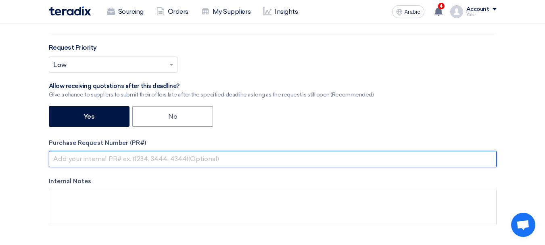
click at [126, 161] on input "text" at bounding box center [273, 159] width 448 height 16
paste input "8100016233"
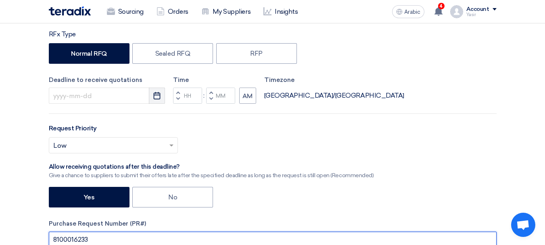
type input "8100016233"
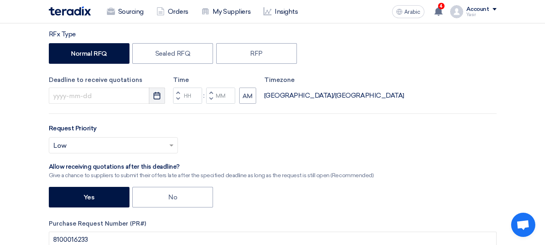
click at [159, 98] on icon "Pick a date" at bounding box center [157, 96] width 8 height 8
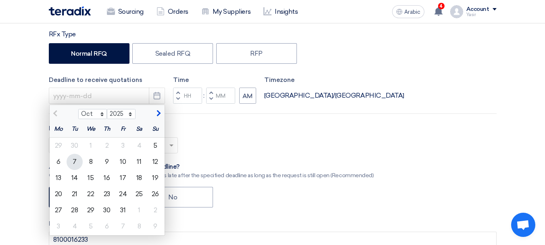
click at [72, 161] on div "7" at bounding box center [75, 162] width 16 height 16
type input "10/7/2025"
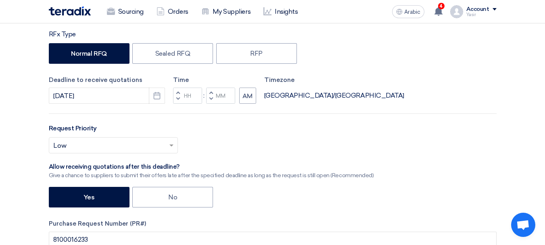
click at [176, 100] on button "Decrement hours" at bounding box center [178, 99] width 10 height 10
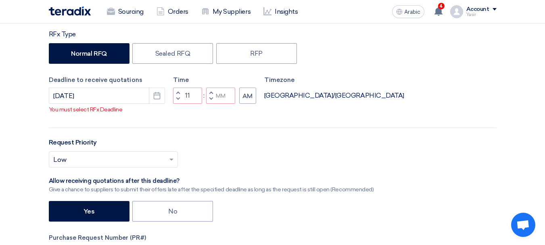
click at [209, 101] on span "button" at bounding box center [210, 98] width 3 height 5
type input "10"
type input "59"
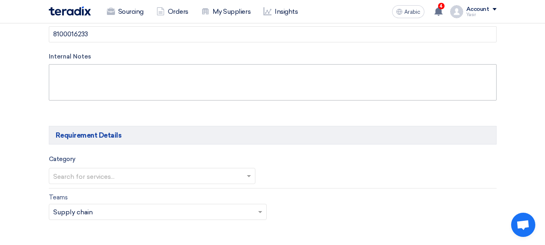
scroll to position [444, 0]
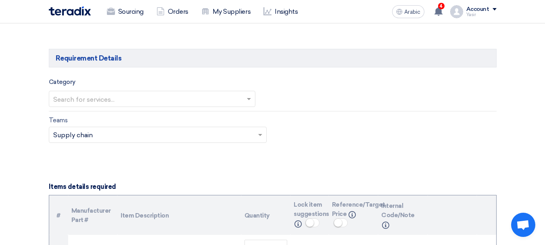
click at [126, 103] on input "text" at bounding box center [148, 99] width 190 height 13
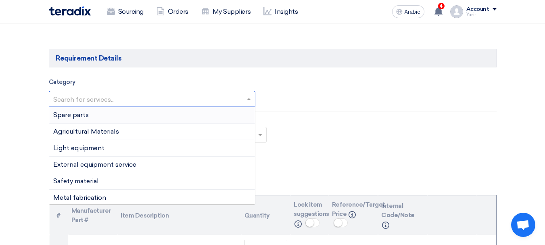
click at [99, 121] on div "Spare parts" at bounding box center [152, 115] width 206 height 17
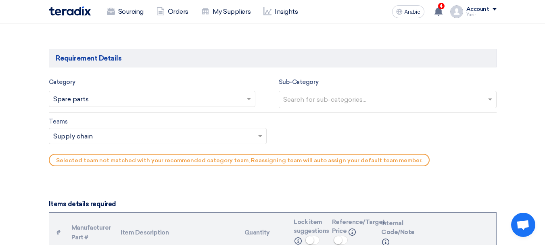
click at [322, 100] on input "text" at bounding box center [388, 100] width 211 height 13
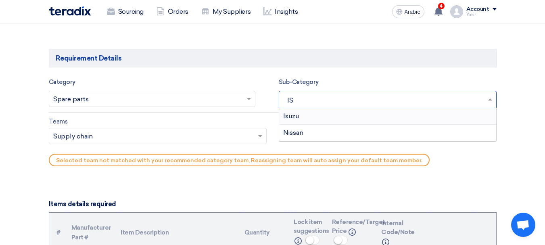
type input "ISU"
click at [315, 115] on div "Isuzu" at bounding box center [387, 116] width 217 height 16
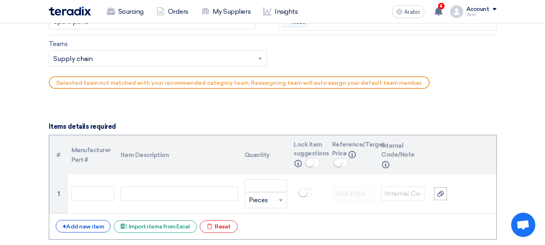
scroll to position [524, 0]
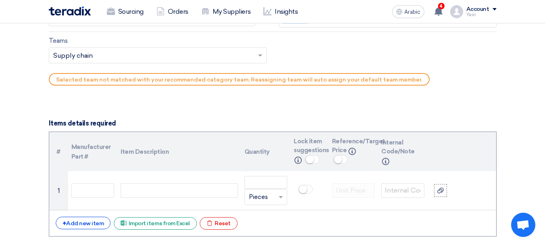
click at [66, 51] on input "text" at bounding box center [153, 56] width 201 height 13
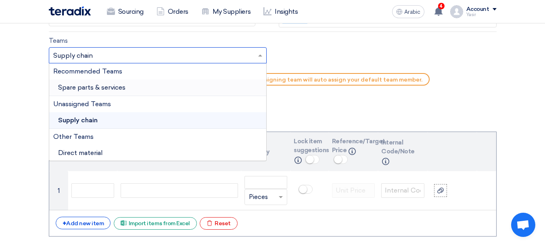
click at [105, 85] on font "Spare parts & services" at bounding box center [91, 87] width 67 height 8
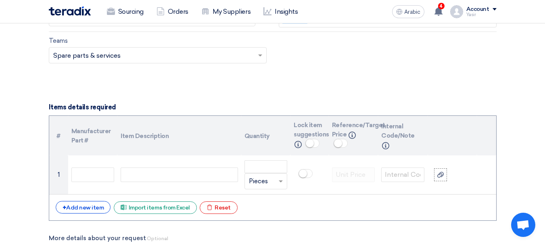
scroll to position [565, 0]
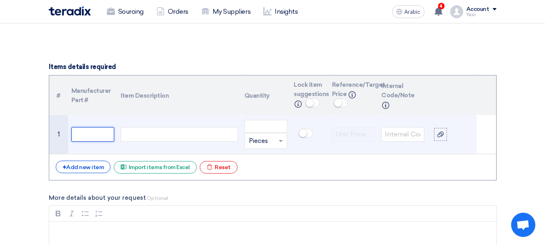
click at [77, 132] on input "text" at bounding box center [92, 134] width 43 height 15
click at [175, 130] on div at bounding box center [179, 134] width 117 height 15
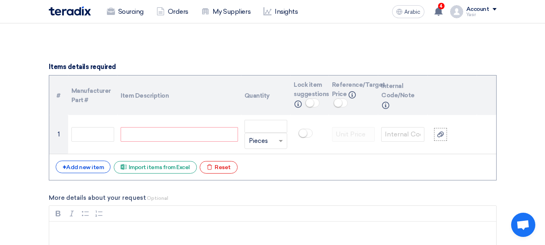
paste div
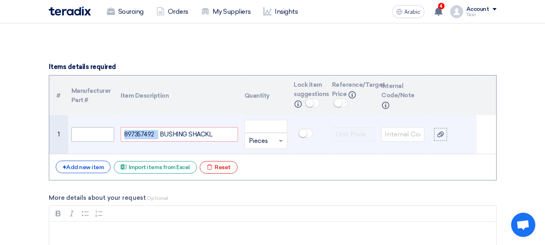
drag, startPoint x: 157, startPoint y: 133, endPoint x: 103, endPoint y: 135, distance: 54.1
click at [103, 135] on tr "1 897357492 BUSHING SHACKL Unit × Pieces" at bounding box center [272, 134] width 447 height 39
click at [109, 135] on input "text" at bounding box center [92, 134] width 43 height 15
paste input "897357492"
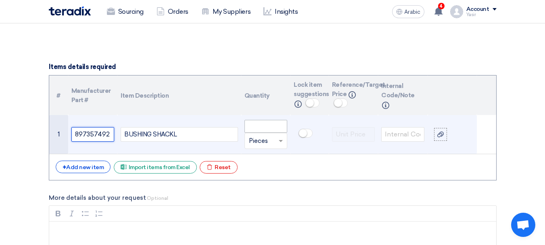
scroll to position [0, 0]
type input "897357492"
click at [274, 131] on input "number" at bounding box center [265, 126] width 43 height 13
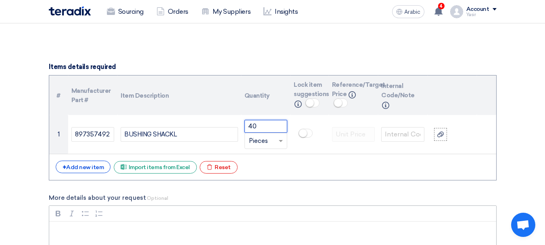
type input "40"
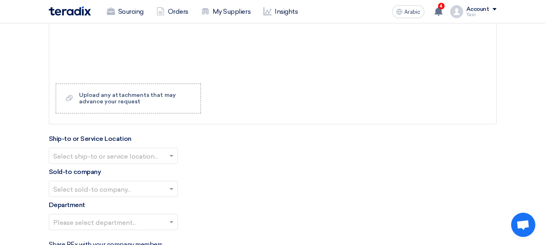
scroll to position [847, 0]
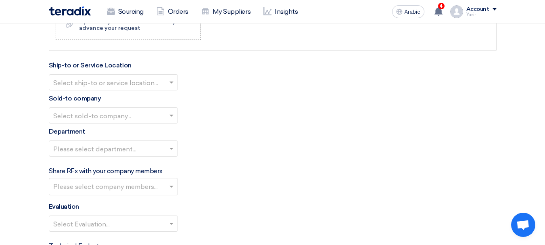
click at [110, 83] on input "text" at bounding box center [109, 82] width 112 height 13
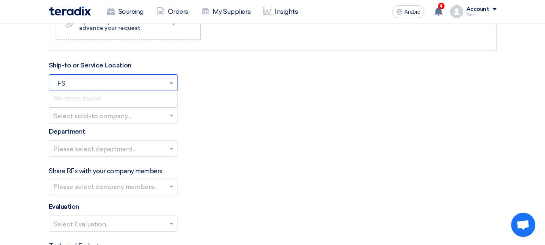
type input "F"
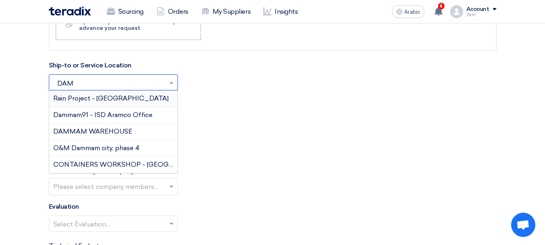
type input "DAMM"
click at [93, 127] on font "DAMMAM WAREHOUSE" at bounding box center [92, 131] width 79 height 8
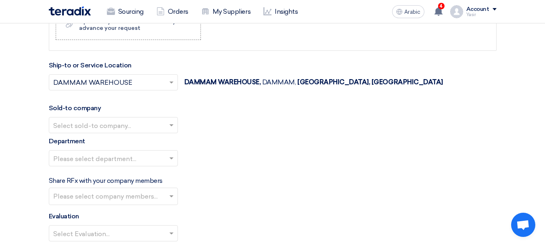
click at [106, 123] on input "text" at bounding box center [109, 125] width 112 height 13
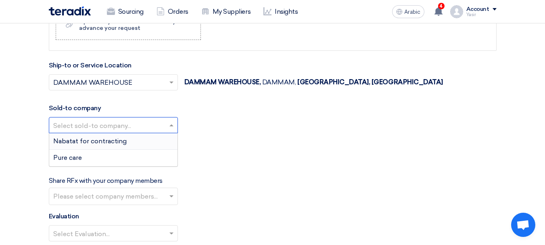
click at [115, 142] on font "Nabatat for contracting" at bounding box center [89, 141] width 73 height 8
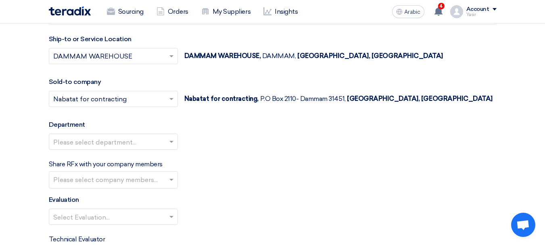
scroll to position [887, 0]
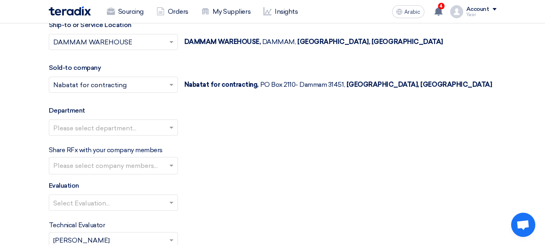
click at [104, 128] on input "text" at bounding box center [109, 127] width 112 height 13
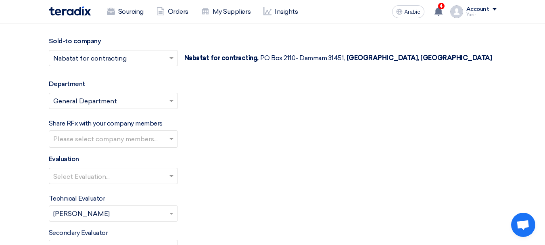
scroll to position [927, 0]
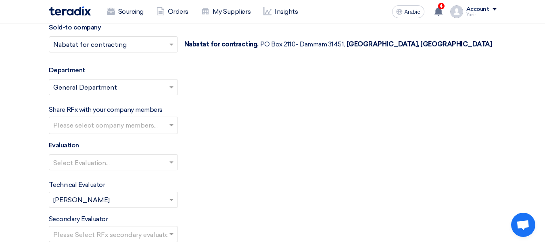
click at [87, 165] on input "text" at bounding box center [109, 162] width 112 height 13
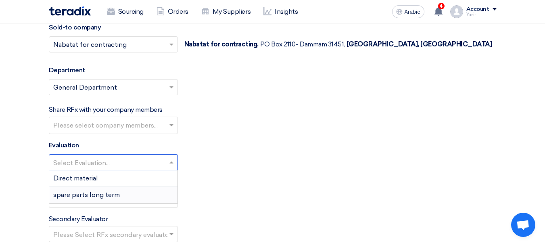
click at [83, 195] on font "spare parts long term" at bounding box center [86, 195] width 67 height 8
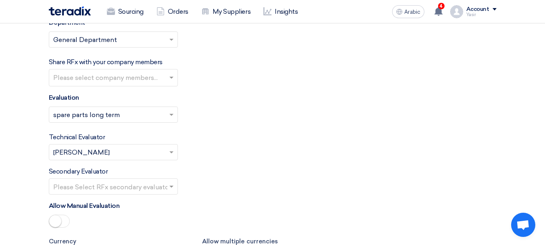
scroll to position [1048, 0]
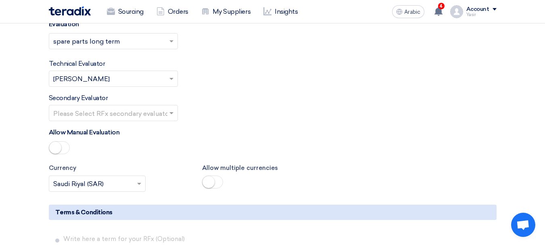
click at [124, 113] on input "text" at bounding box center [109, 113] width 112 height 13
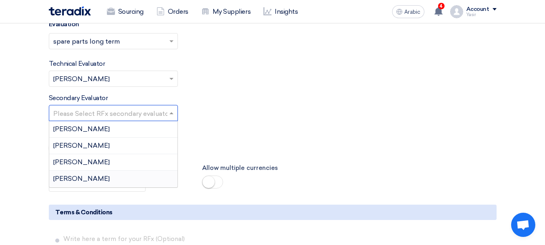
click at [73, 181] on font "[PERSON_NAME]" at bounding box center [81, 179] width 56 height 8
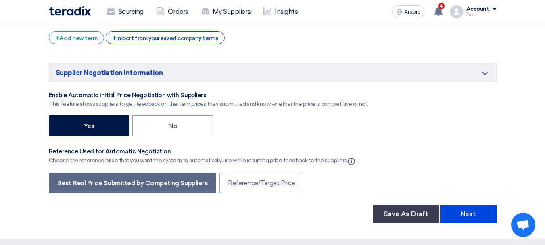
scroll to position [1331, 0]
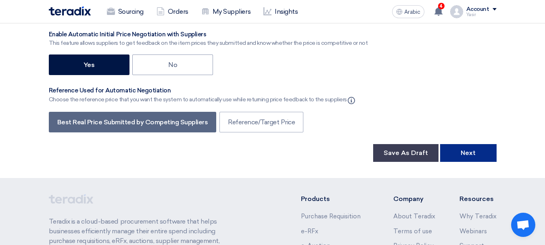
click at [460, 150] on font "Next" at bounding box center [467, 153] width 15 height 8
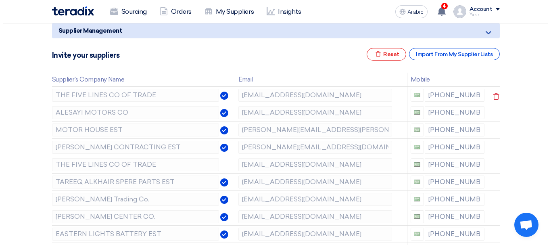
scroll to position [121, 0]
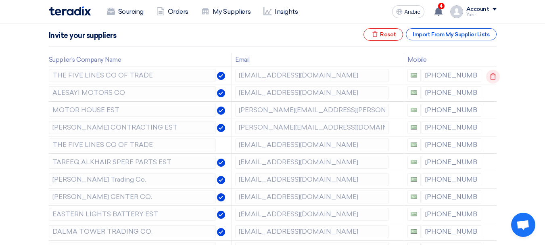
click at [488, 74] on icon at bounding box center [493, 77] width 14 height 14
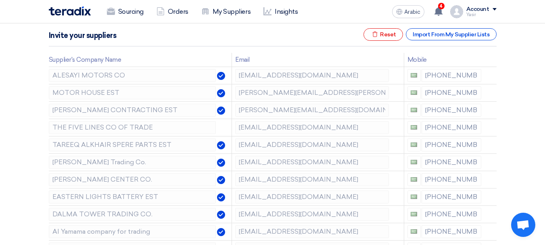
click at [0, 0] on icon at bounding box center [0, 0] width 0 height 0
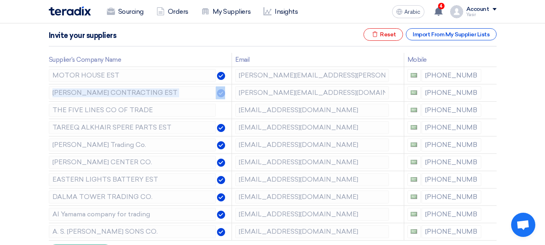
click at [0, 0] on icon at bounding box center [0, 0] width 0 height 0
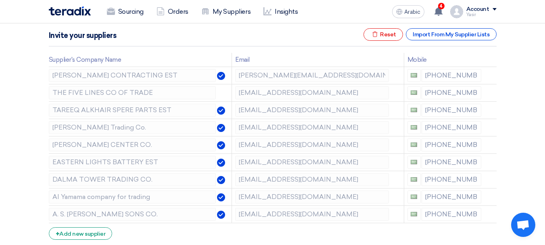
click at [0, 0] on icon at bounding box center [0, 0] width 0 height 0
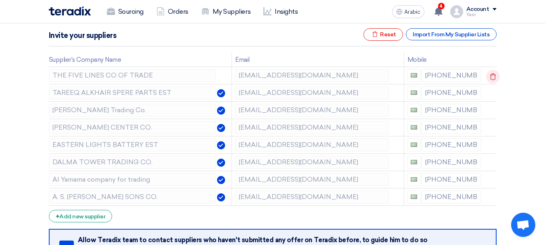
click at [491, 74] on use at bounding box center [493, 76] width 6 height 7
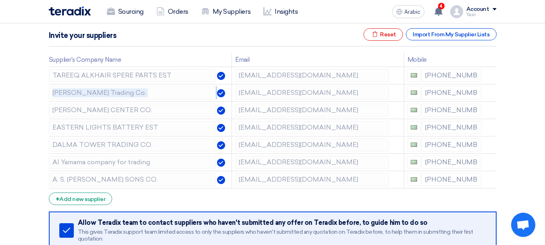
click at [0, 0] on use at bounding box center [0, 0] width 0 height 0
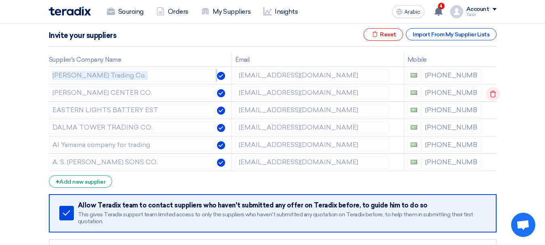
click at [492, 91] on use at bounding box center [493, 94] width 6 height 7
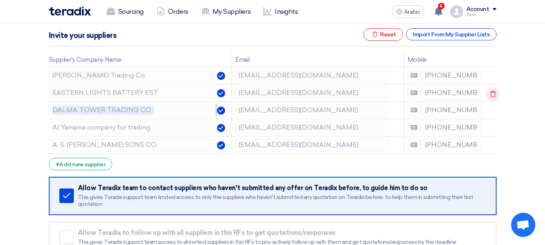
click at [492, 90] on icon at bounding box center [493, 94] width 14 height 14
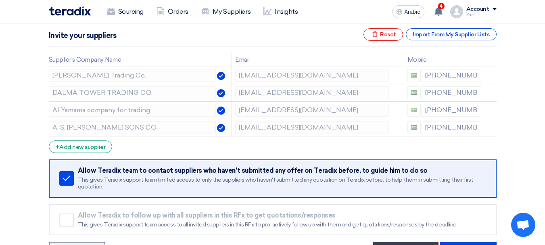
click at [0, 0] on icon at bounding box center [0, 0] width 0 height 0
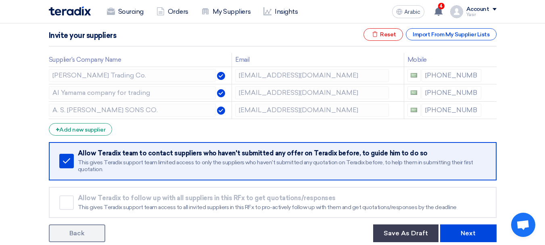
click at [0, 0] on icon at bounding box center [0, 0] width 0 height 0
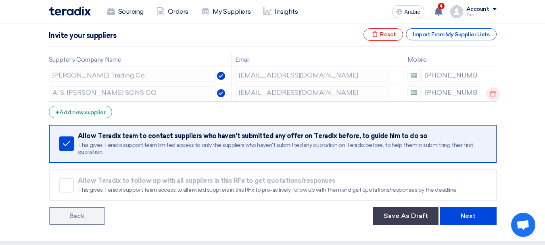
click at [490, 90] on icon at bounding box center [493, 94] width 14 height 14
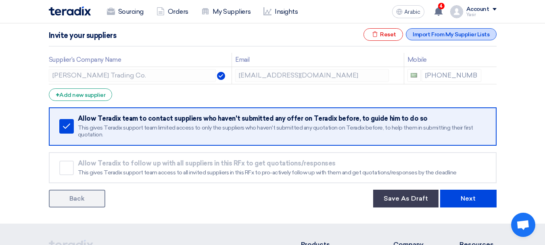
click at [461, 31] on font "Import From My Supplier Lists" at bounding box center [451, 34] width 77 height 7
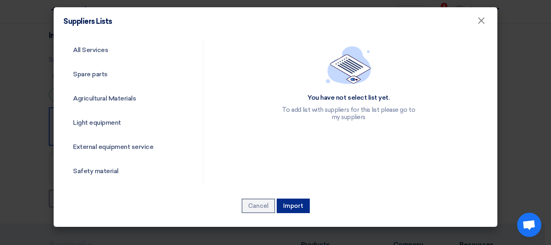
click at [302, 202] on font "Import" at bounding box center [293, 205] width 20 height 7
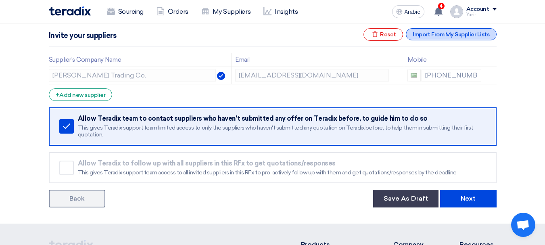
click at [462, 33] on font "Import From My Supplier Lists" at bounding box center [451, 34] width 77 height 7
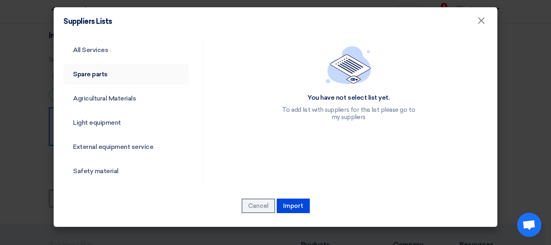
click at [108, 69] on link "Spare parts" at bounding box center [125, 74] width 125 height 21
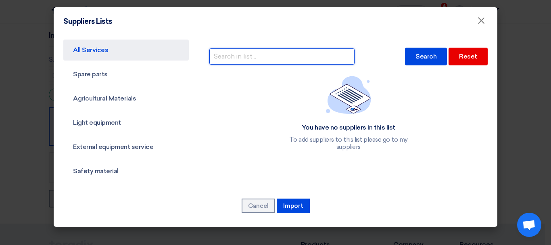
click at [261, 54] on input "text" at bounding box center [281, 56] width 145 height 16
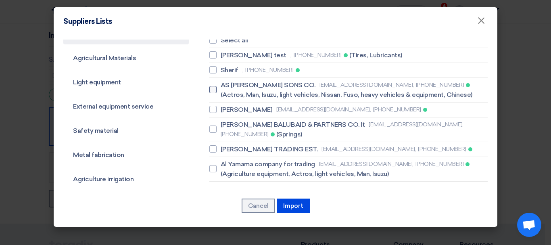
scroll to position [0, 0]
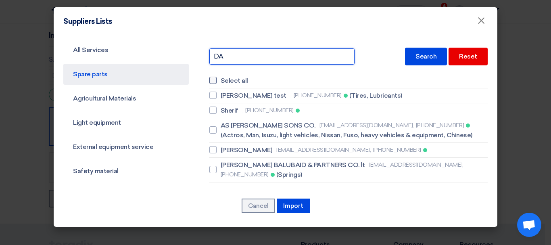
type input "D"
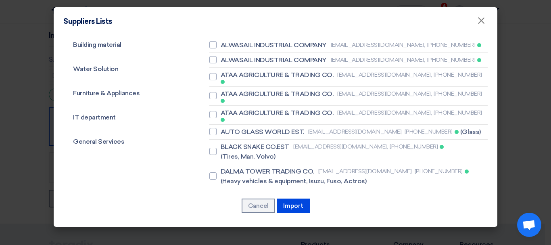
scroll to position [403, 0]
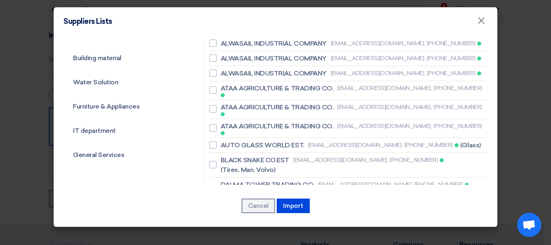
click at [221, 180] on span "DALMA TOWER TRADING CO." at bounding box center [268, 185] width 94 height 10
click at [221, 187] on input "DALMA TOWER TRADING CO. sales@dalmaksa.com, +966537969449 (Heavy vehicles & equ…" at bounding box center [223, 189] width 5 height 5
checkbox input "true"
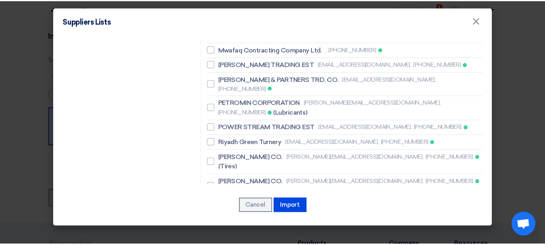
scroll to position [1089, 0]
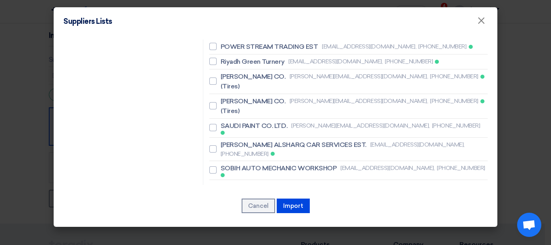
click at [214, 242] on div at bounding box center [212, 245] width 7 height 7
click at [221, 243] on input "TAREEQ ALKHAIR SPERE PARTS EST sales@tareeqalkhair.com, +966554763951 (light ve…" at bounding box center [223, 245] width 5 height 5
checkbox input "true"
click at [288, 201] on button "Import" at bounding box center [293, 205] width 33 height 15
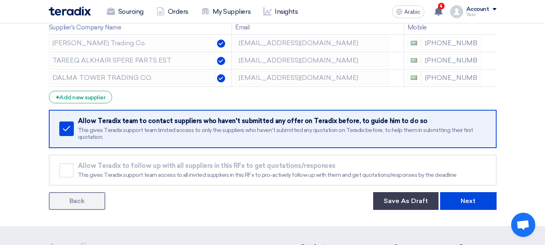
scroll to position [202, 0]
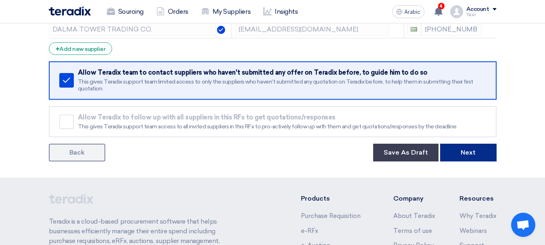
click at [465, 158] on button "Next" at bounding box center [468, 153] width 56 height 18
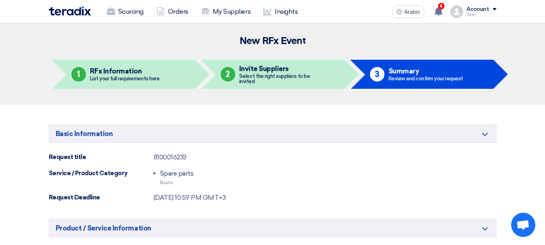
click at [158, 162] on div "8100016233" at bounding box center [170, 157] width 33 height 10
copy font "8100016233"
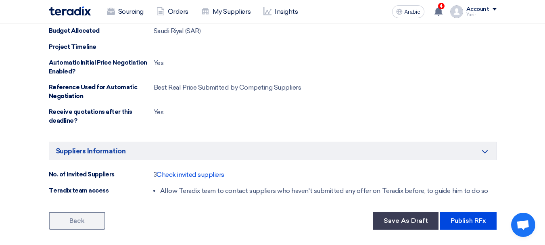
scroll to position [484, 0]
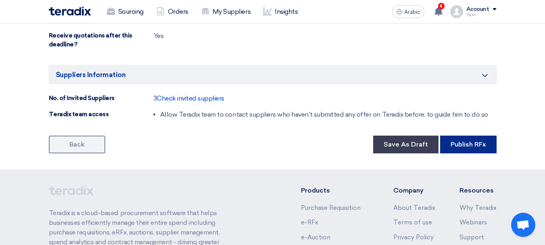
click at [455, 150] on button "Publish RFx" at bounding box center [468, 144] width 56 height 18
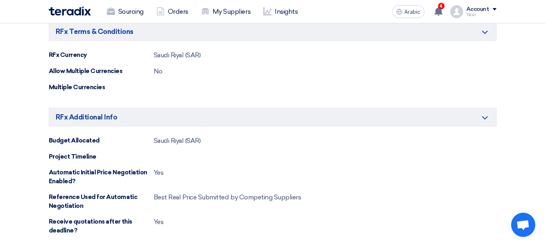
scroll to position [242, 0]
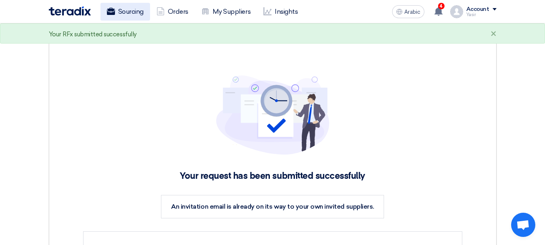
click at [121, 15] on font "Sourcing" at bounding box center [130, 12] width 25 height 8
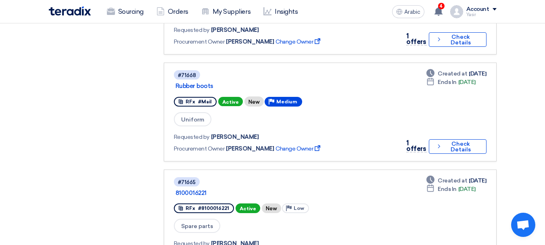
scroll to position [444, 0]
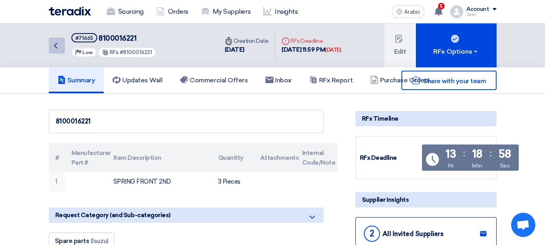
click at [62, 42] on link "Back" at bounding box center [57, 46] width 16 height 16
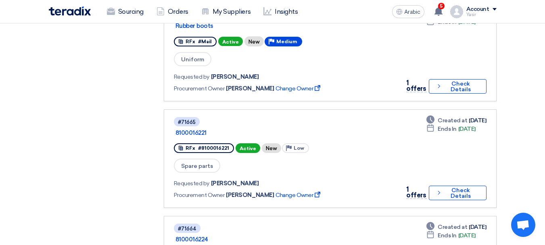
scroll to position [524, 0]
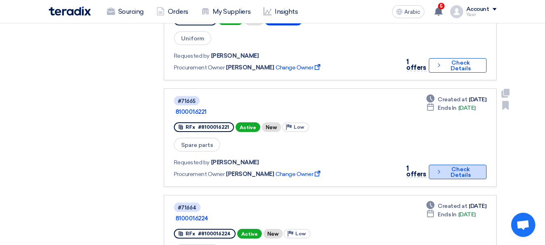
click at [429, 165] on button "Check details Check Details" at bounding box center [458, 172] width 58 height 15
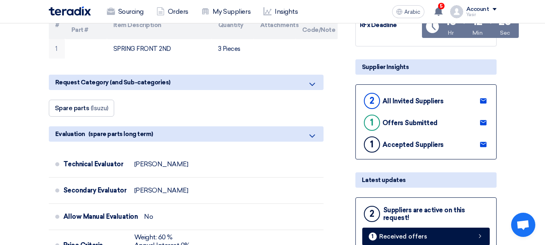
scroll to position [202, 0]
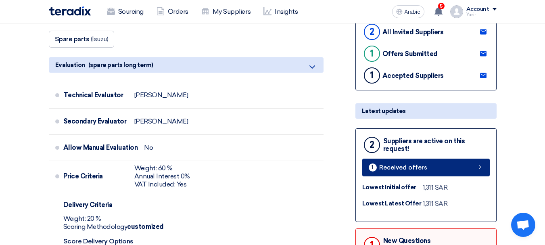
click at [420, 170] on font "Received offers" at bounding box center [403, 167] width 48 height 7
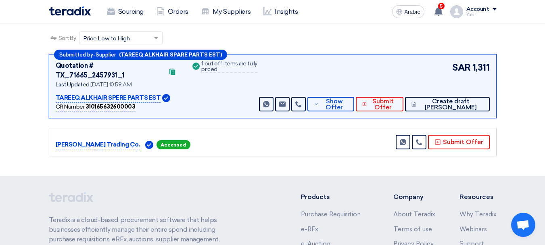
scroll to position [40, 0]
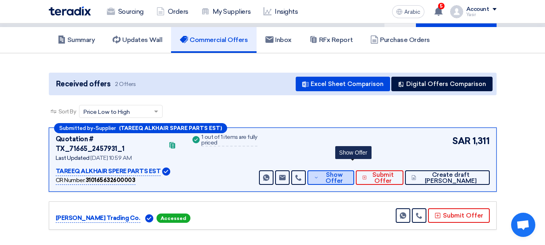
click at [343, 171] on font "Show Offer" at bounding box center [333, 177] width 17 height 13
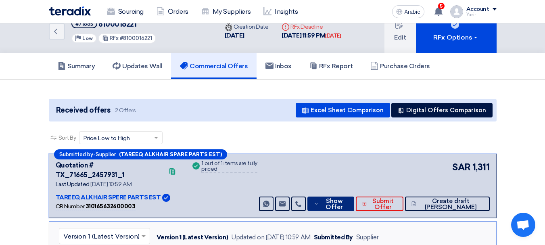
scroll to position [0, 0]
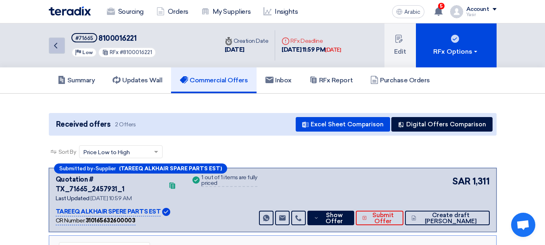
click at [63, 48] on link "Back" at bounding box center [57, 46] width 16 height 16
